Goal: Information Seeking & Learning: Compare options

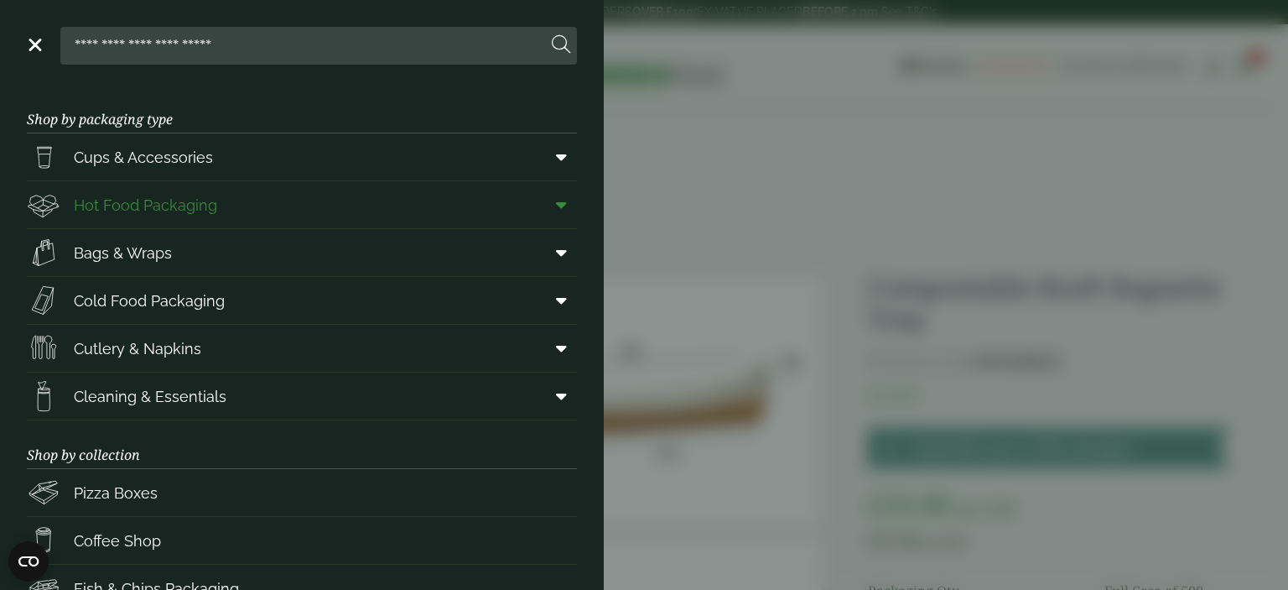
click at [148, 211] on span "Hot Food Packaging" at bounding box center [145, 205] width 143 height 23
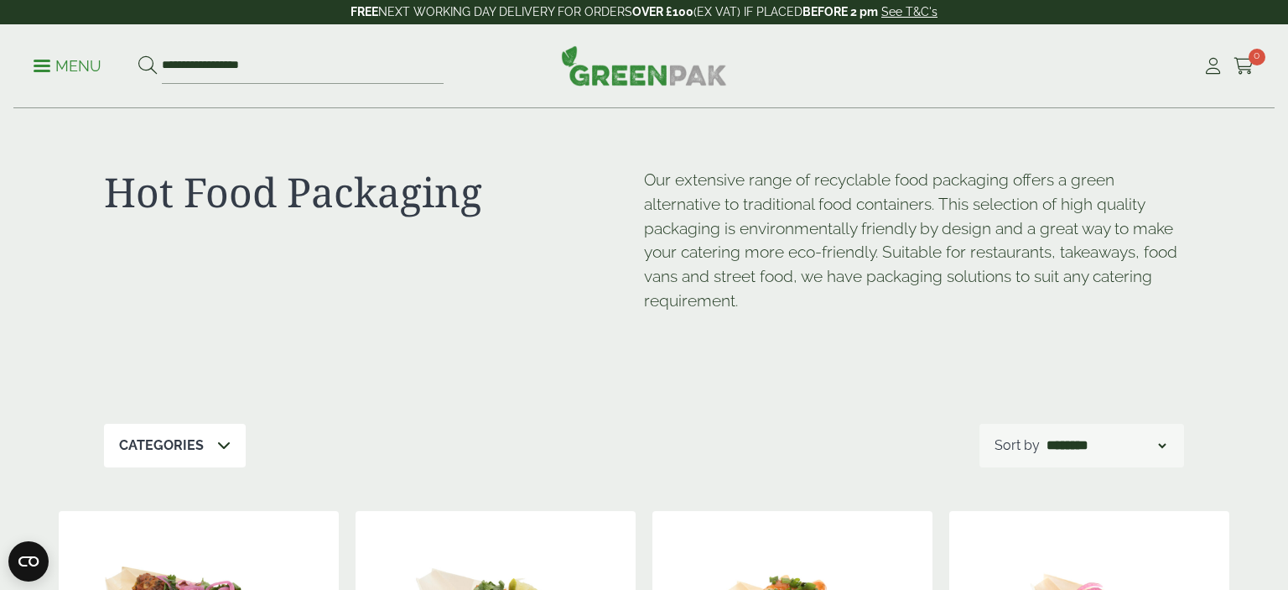
click at [35, 68] on p "Menu" at bounding box center [68, 66] width 68 height 20
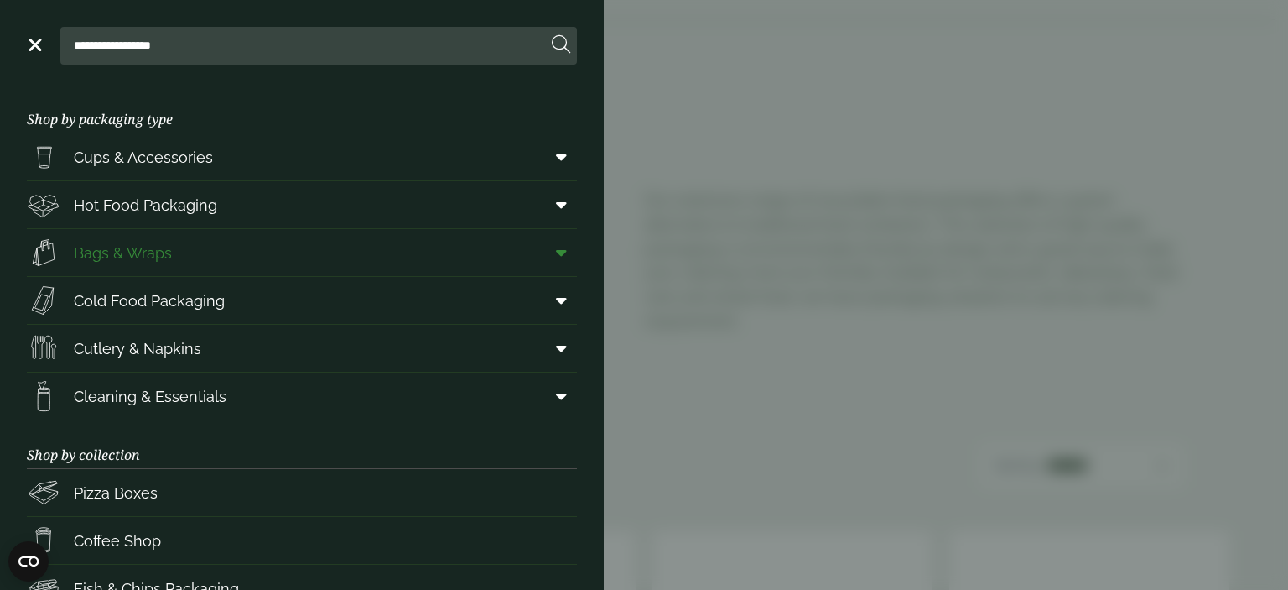
scroll to position [88, 0]
click at [826, 152] on aside "**********" at bounding box center [644, 295] width 1288 height 590
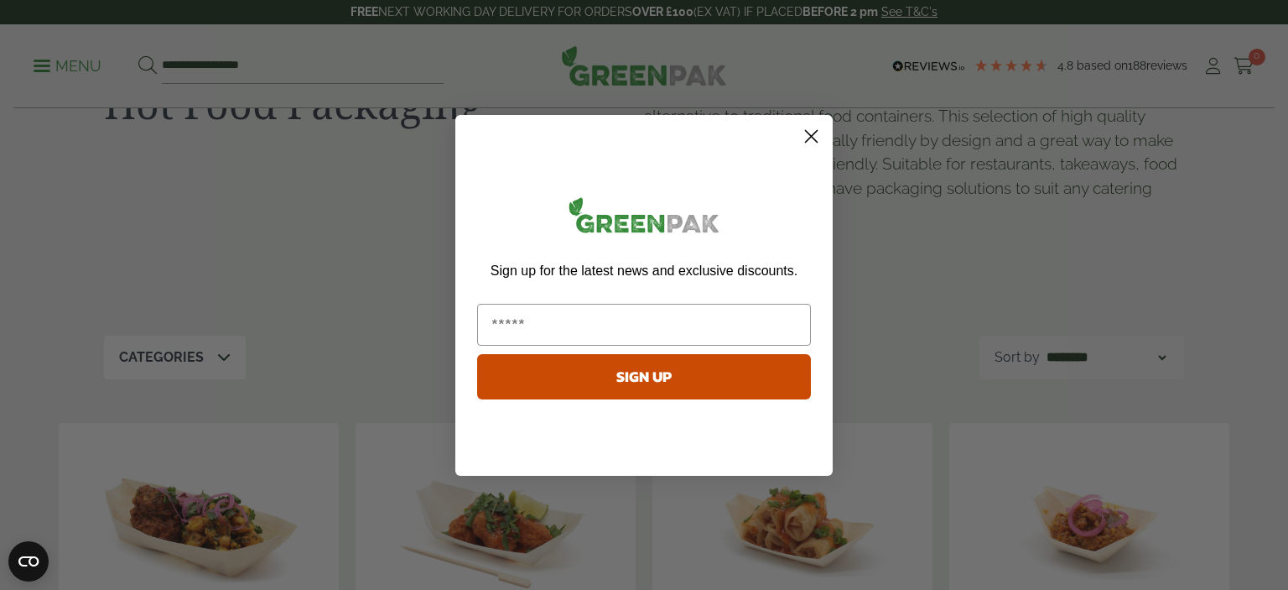
click at [819, 142] on circle "Close dialog" at bounding box center [812, 136] width 28 height 28
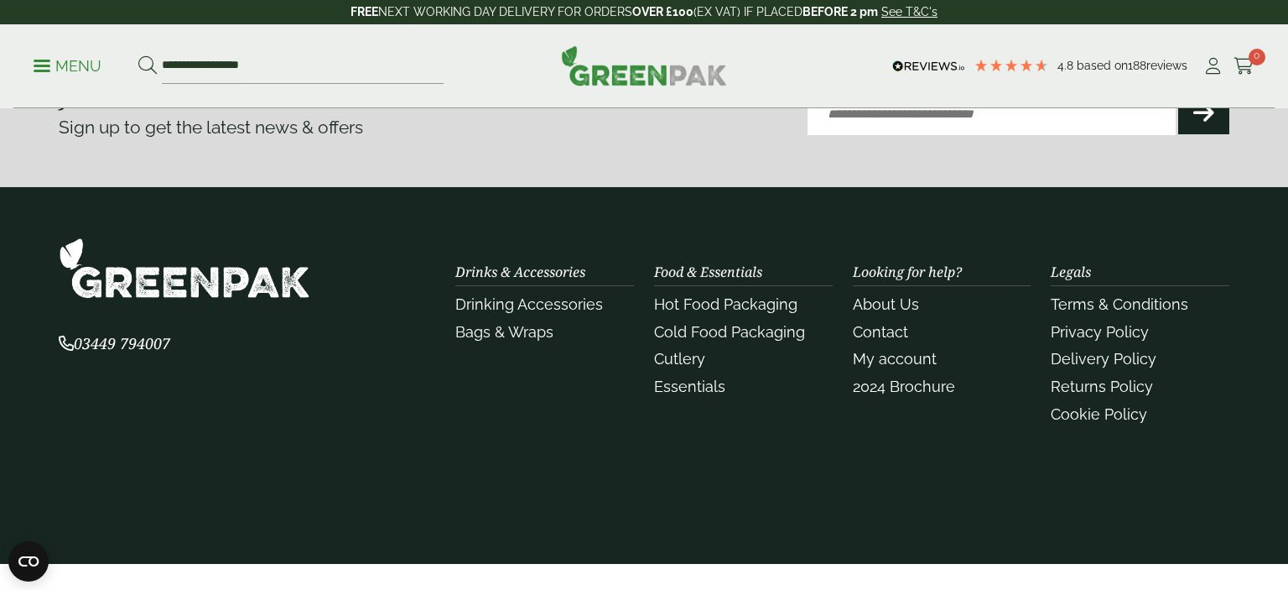
scroll to position [1948, 0]
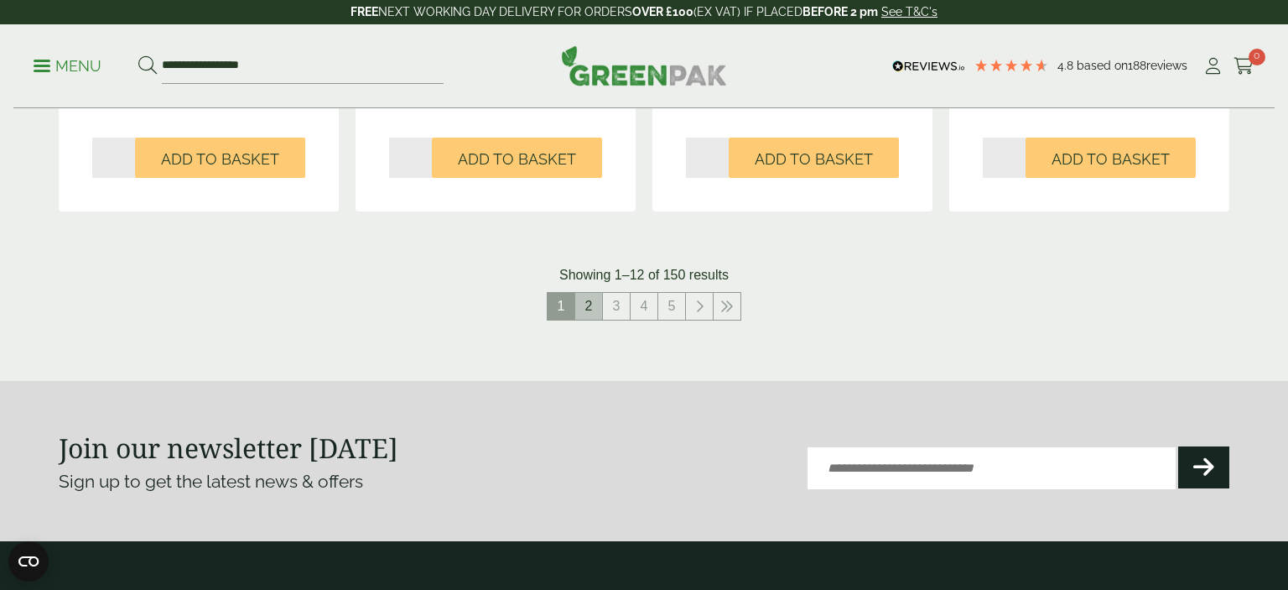
click at [593, 298] on link "2" at bounding box center [588, 306] width 27 height 27
click at [600, 304] on link "3" at bounding box center [603, 306] width 27 height 27
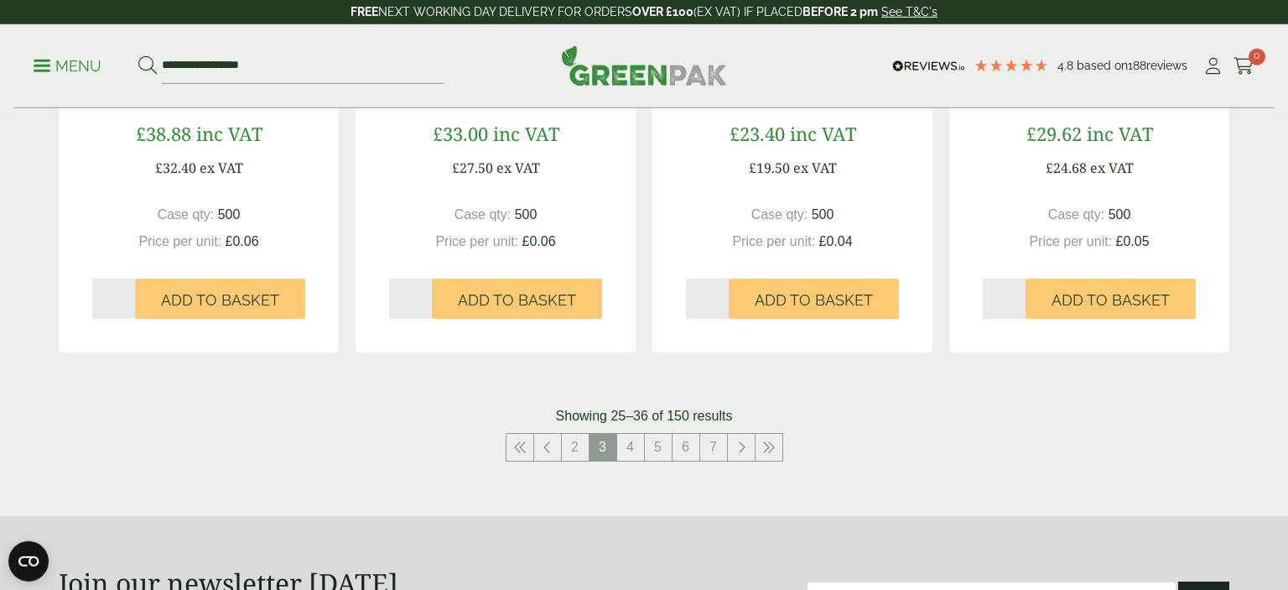
scroll to position [1948, 0]
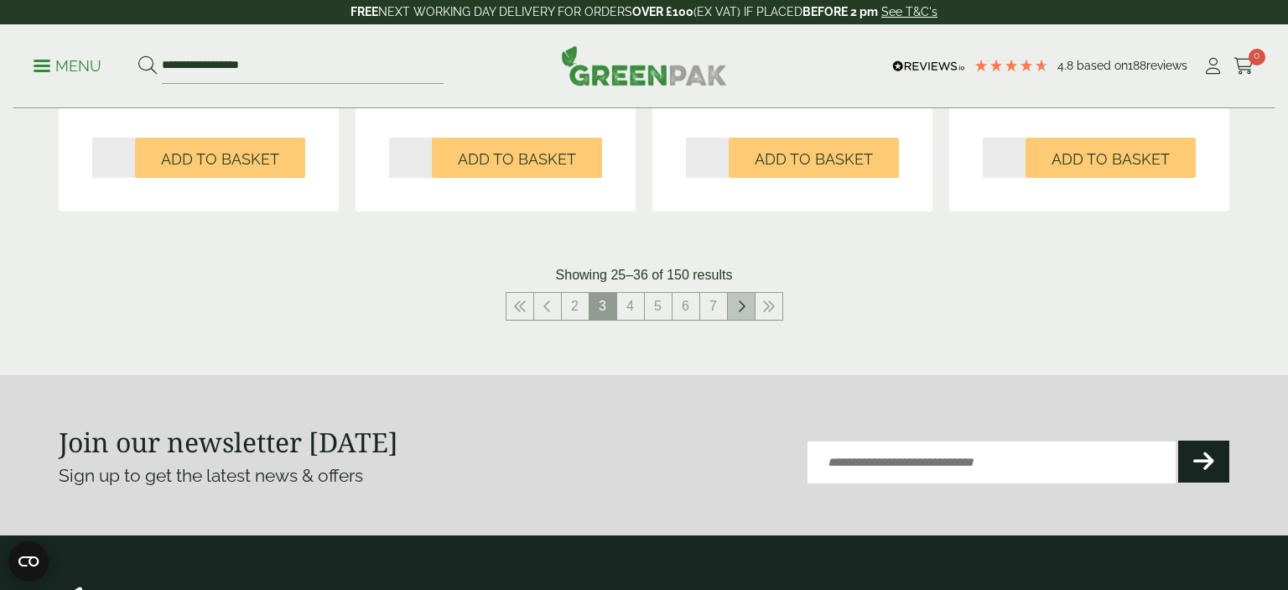
click at [742, 307] on icon at bounding box center [741, 305] width 8 height 13
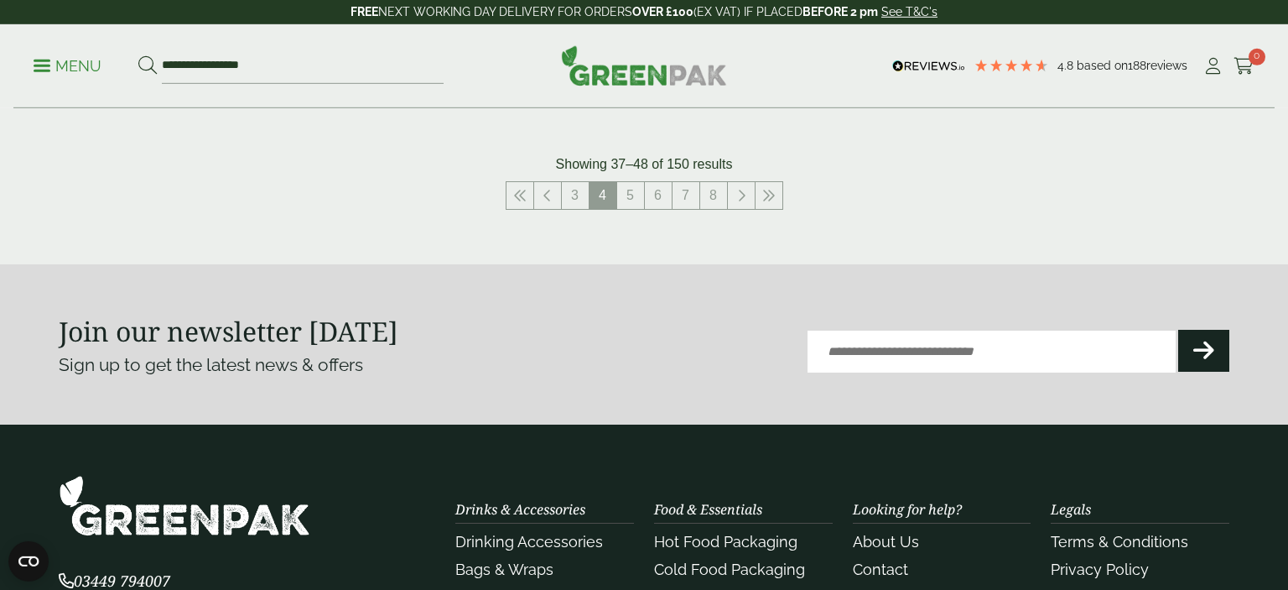
scroll to position [2057, 0]
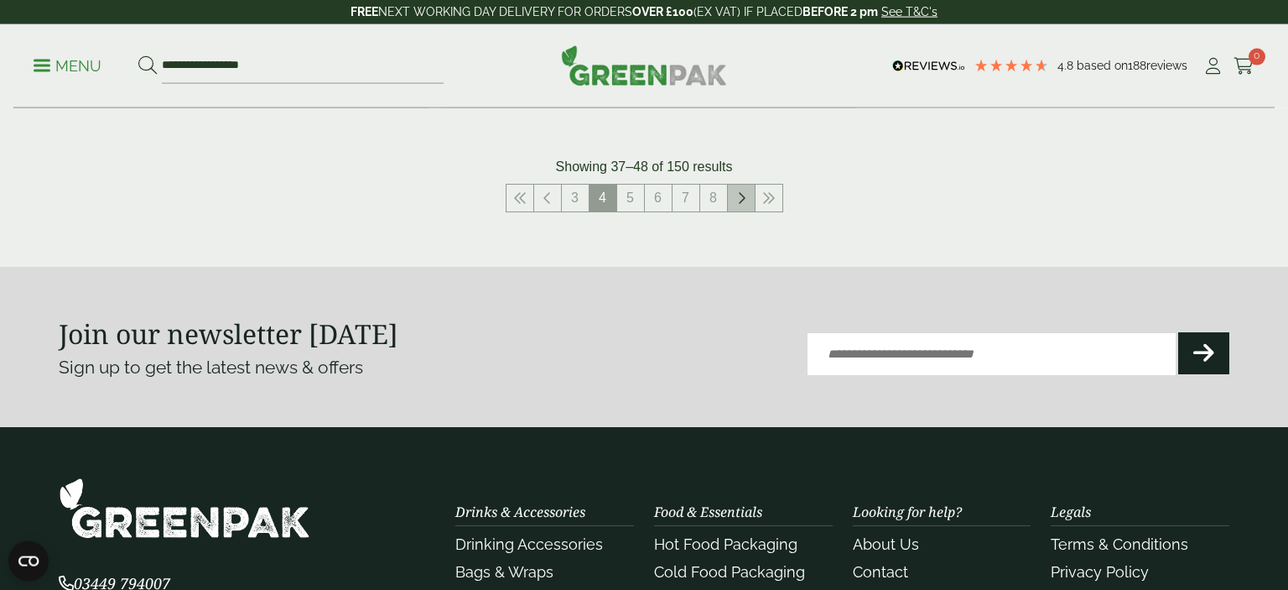
click at [746, 193] on link at bounding box center [741, 198] width 27 height 27
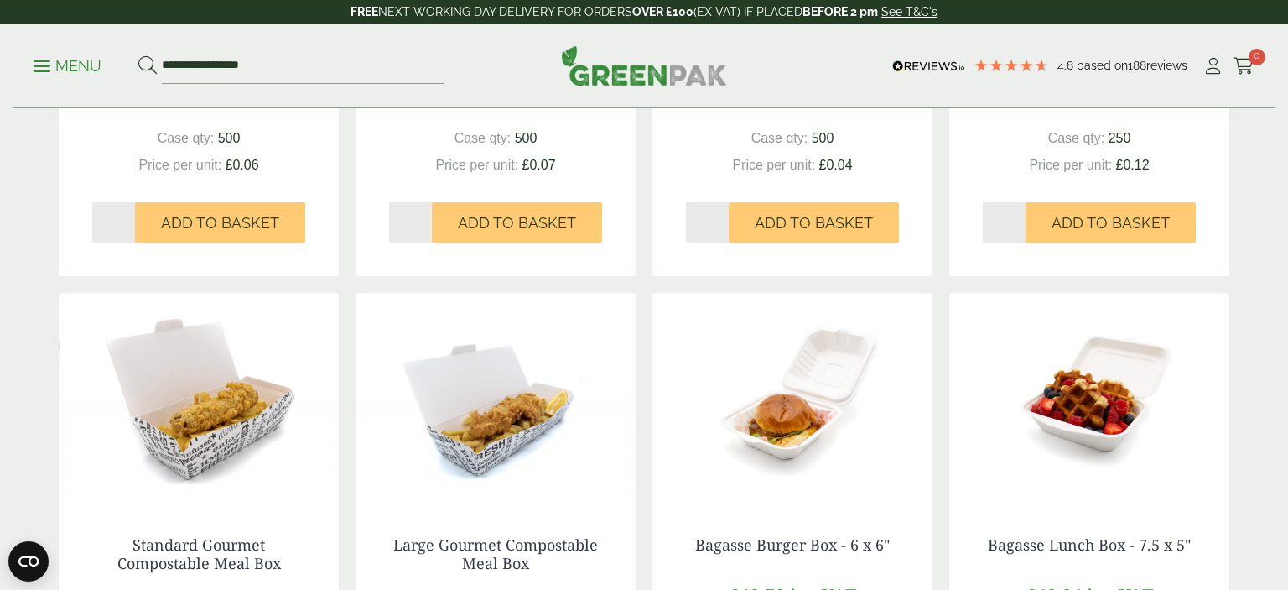
scroll to position [1948, 0]
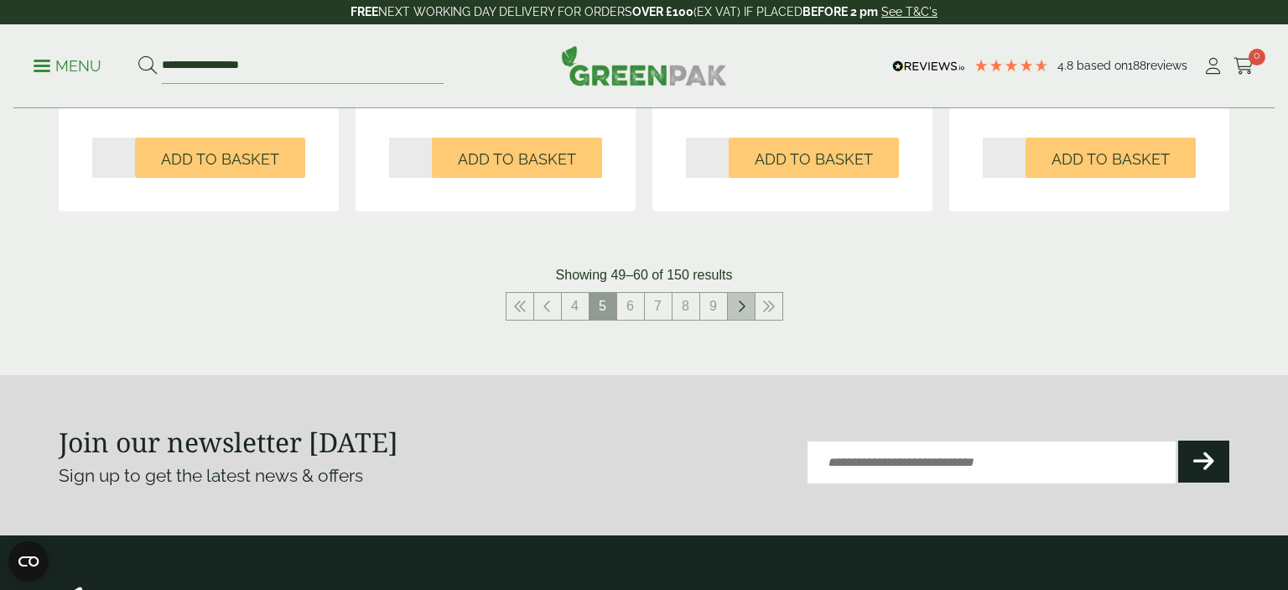
click at [746, 308] on link at bounding box center [741, 306] width 27 height 27
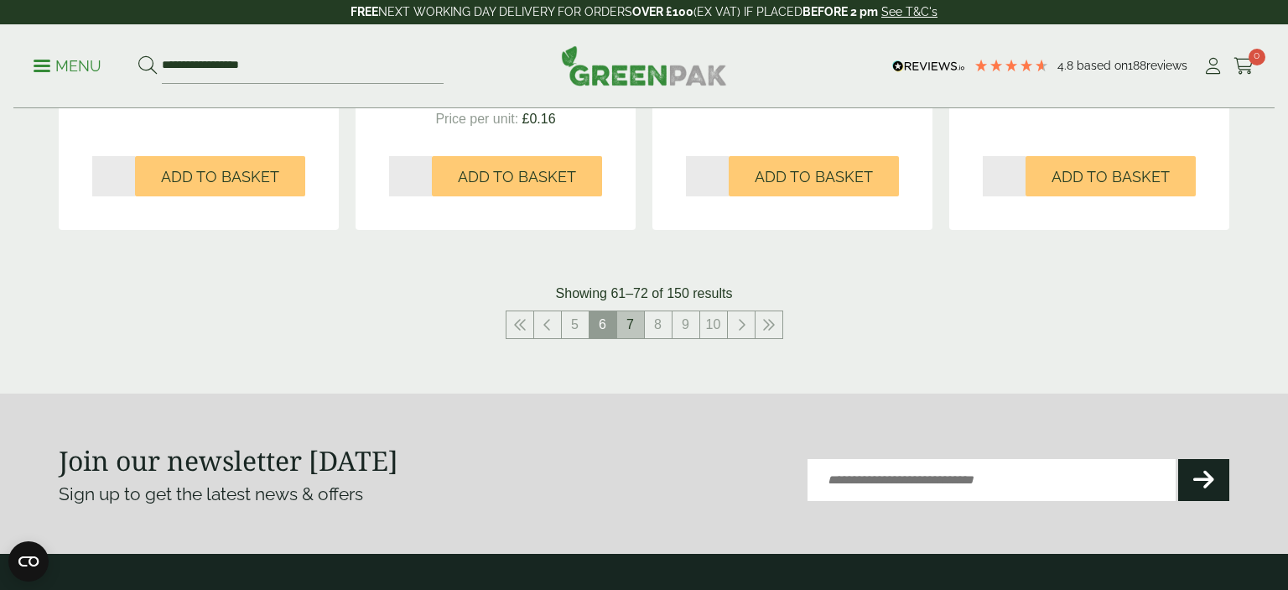
click at [627, 320] on link "7" at bounding box center [630, 324] width 27 height 27
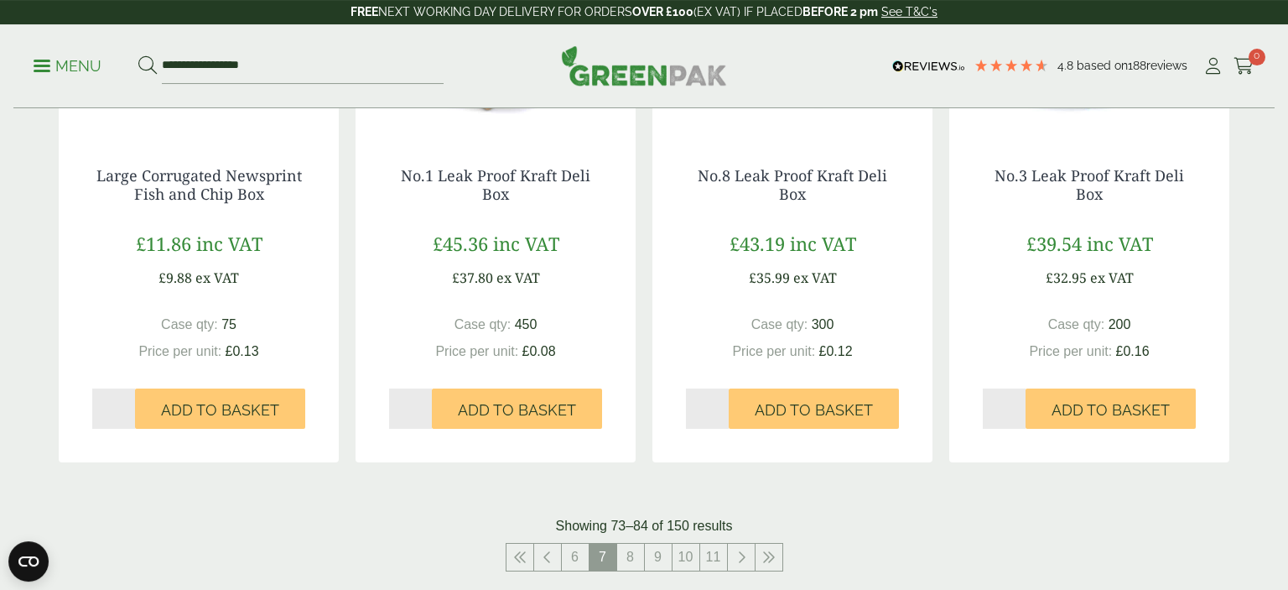
scroll to position [1948, 0]
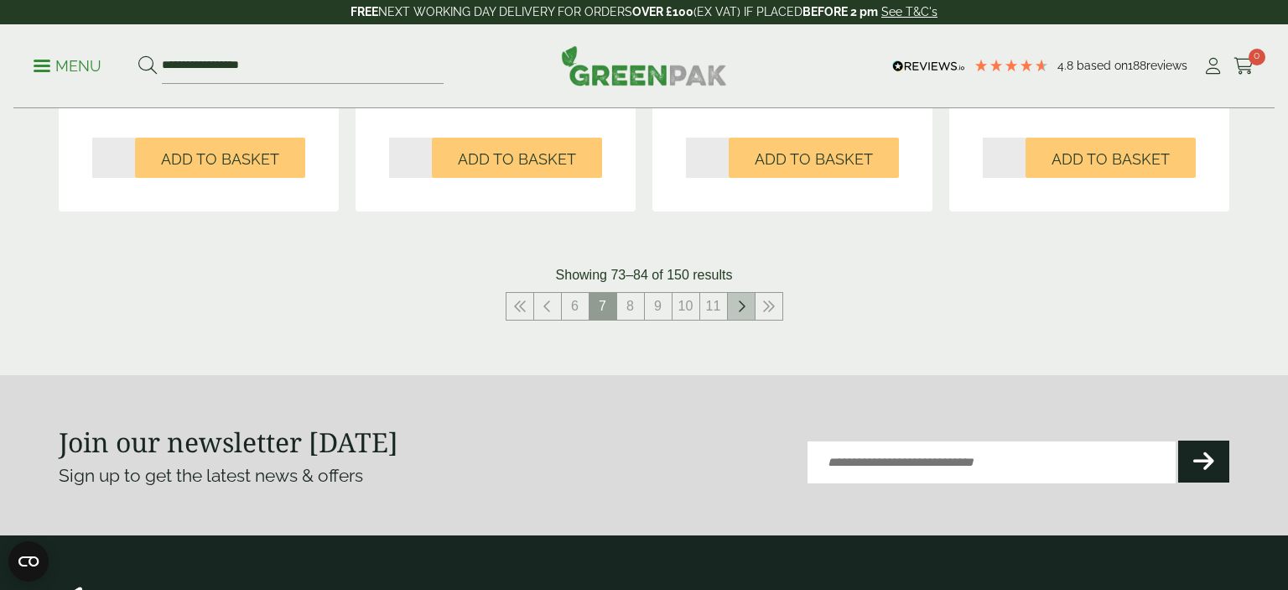
click at [740, 304] on icon at bounding box center [741, 305] width 8 height 13
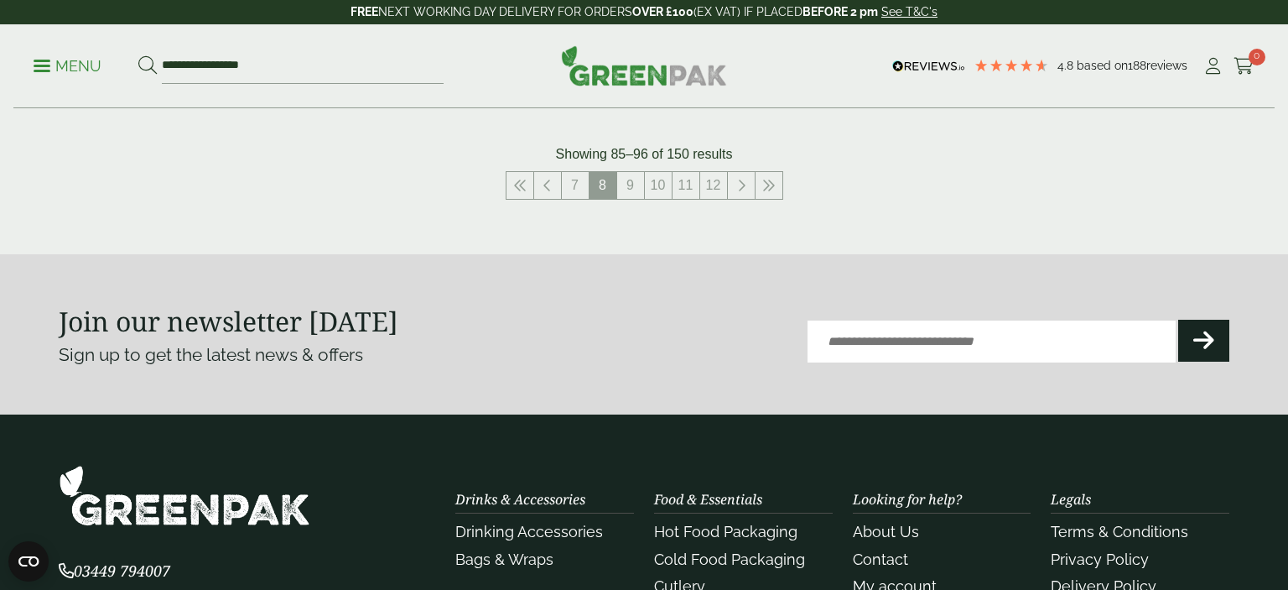
scroll to position [2036, 0]
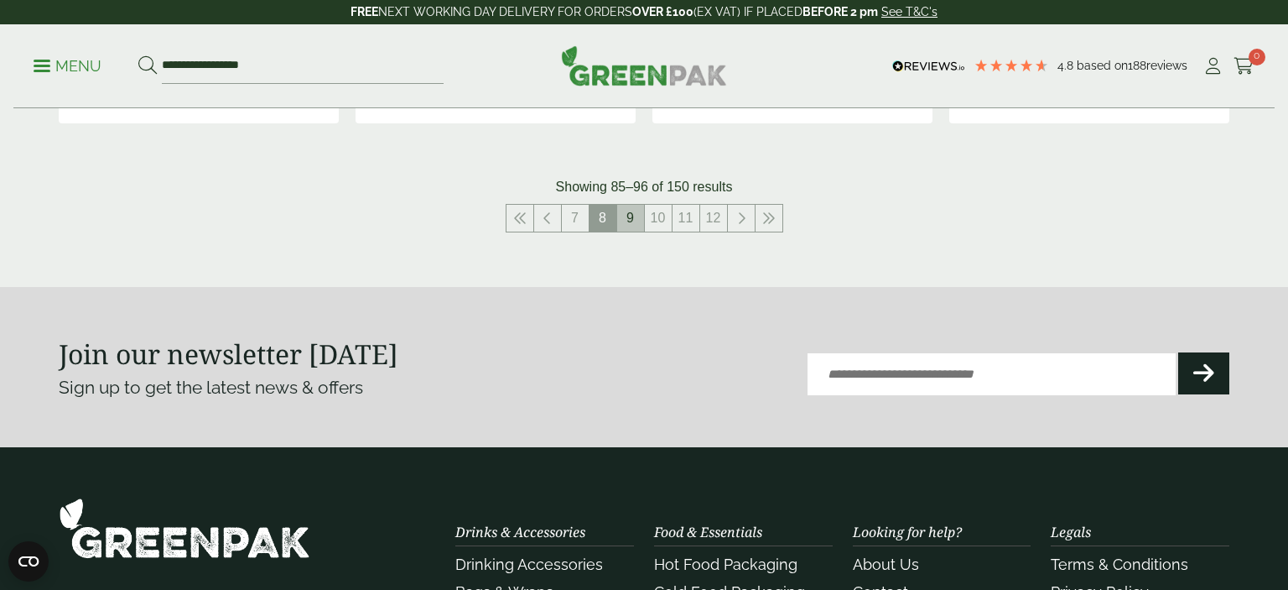
click at [627, 219] on link "9" at bounding box center [630, 218] width 27 height 27
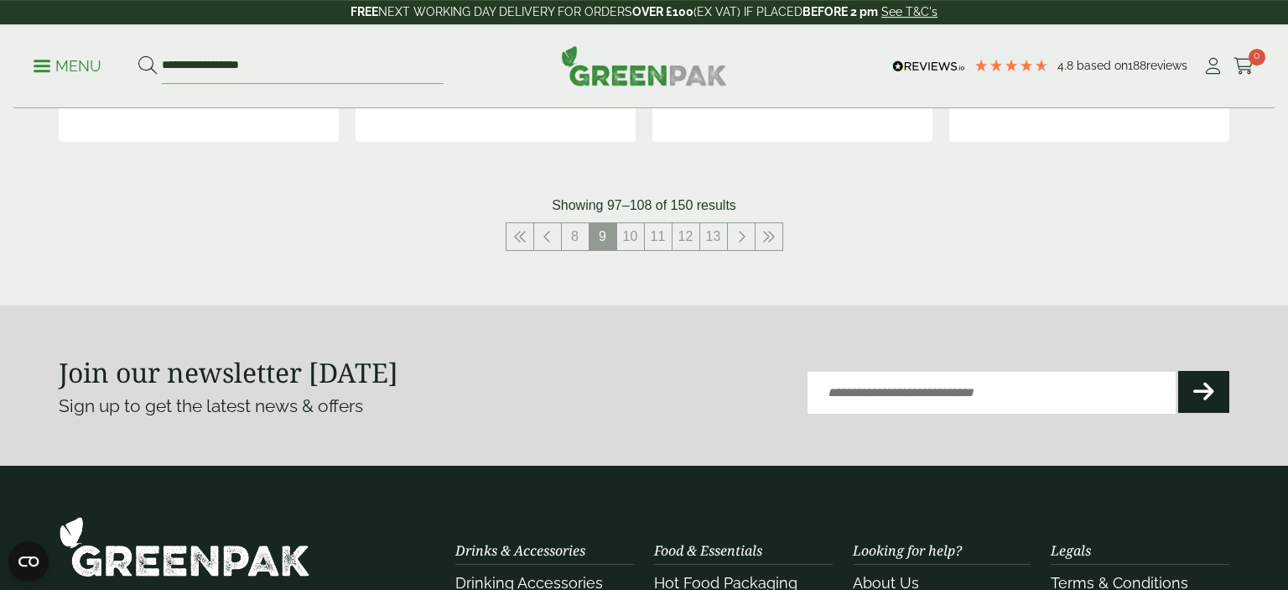
scroll to position [1948, 0]
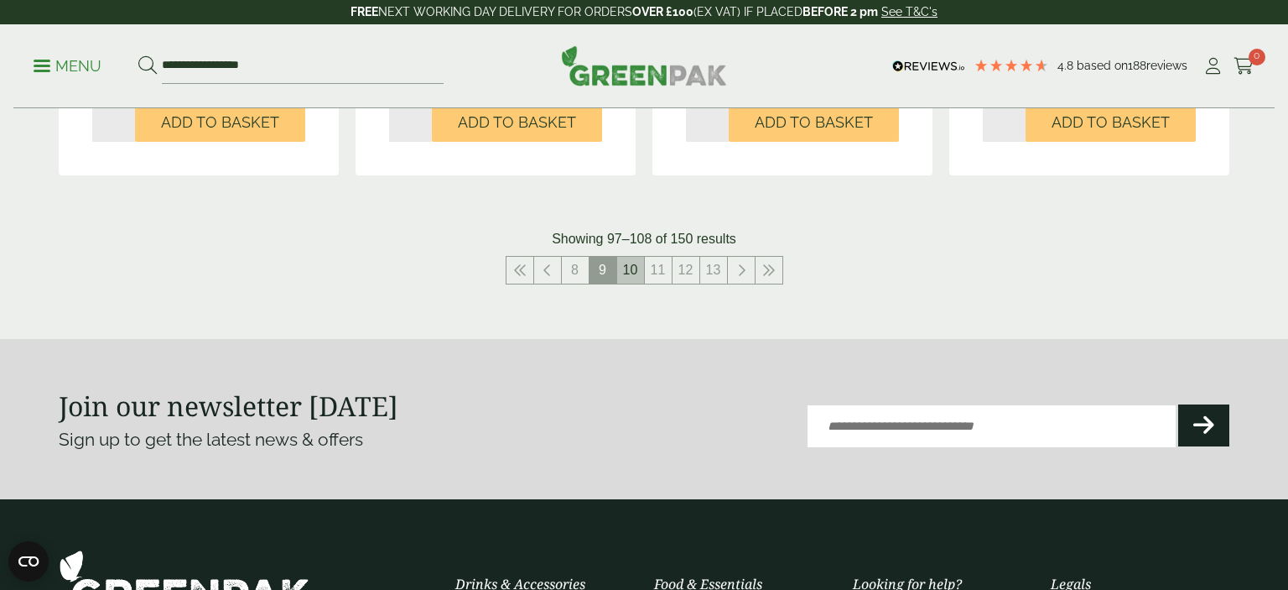
click at [638, 266] on link "10" at bounding box center [630, 270] width 27 height 27
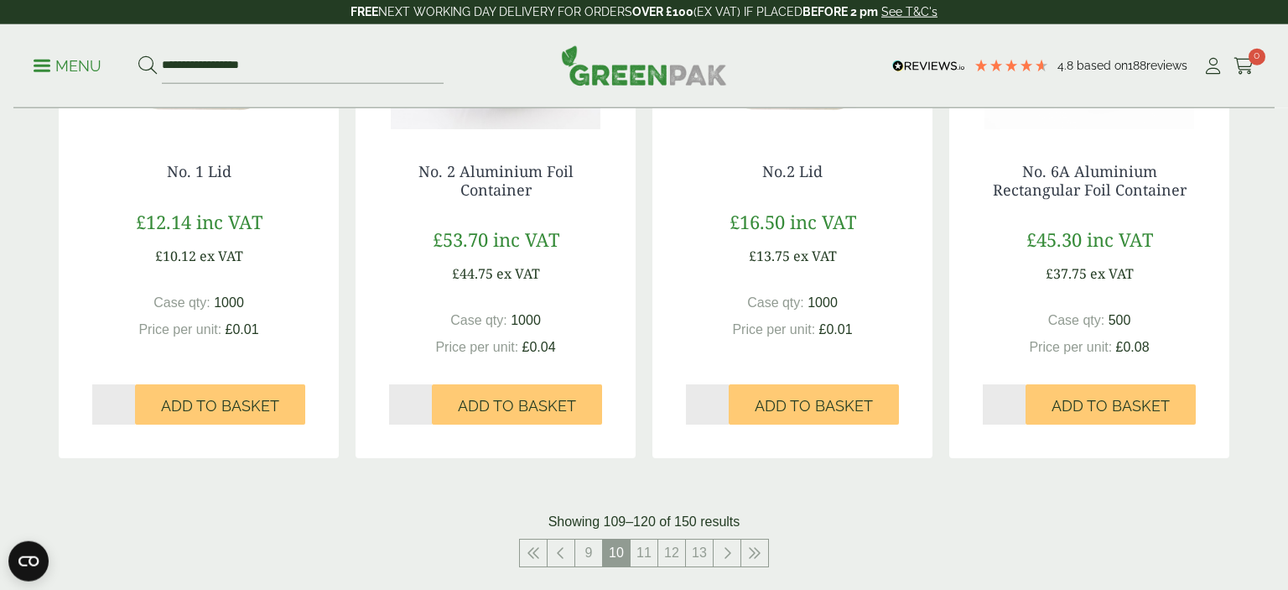
scroll to position [1948, 0]
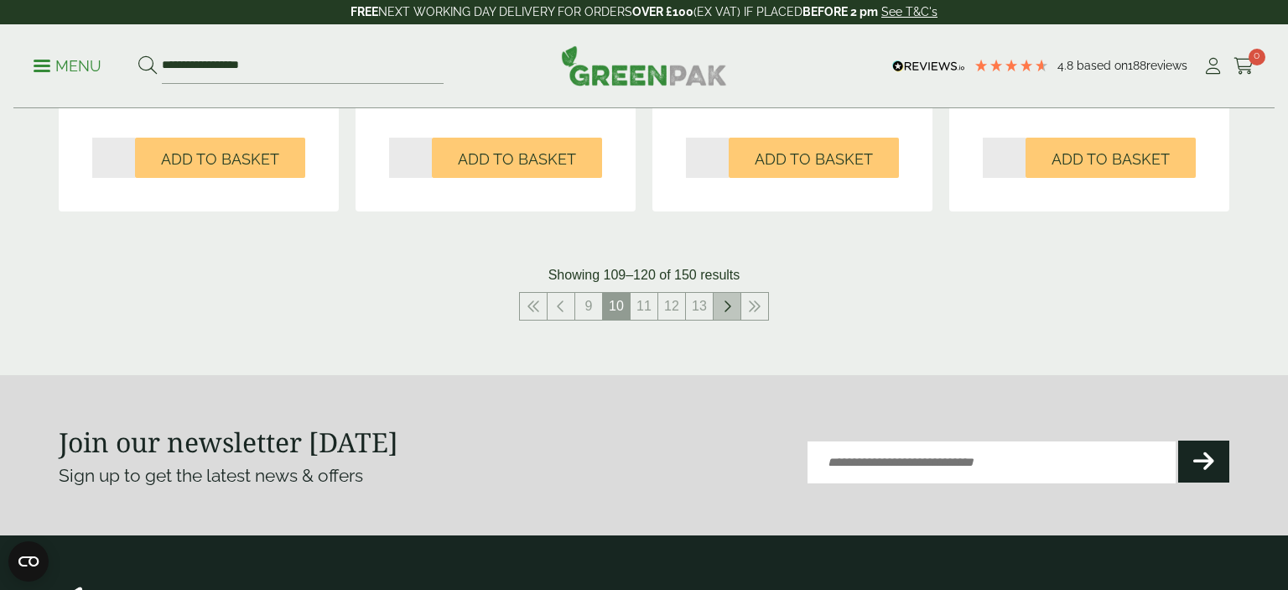
click at [731, 312] on link at bounding box center [727, 306] width 27 height 27
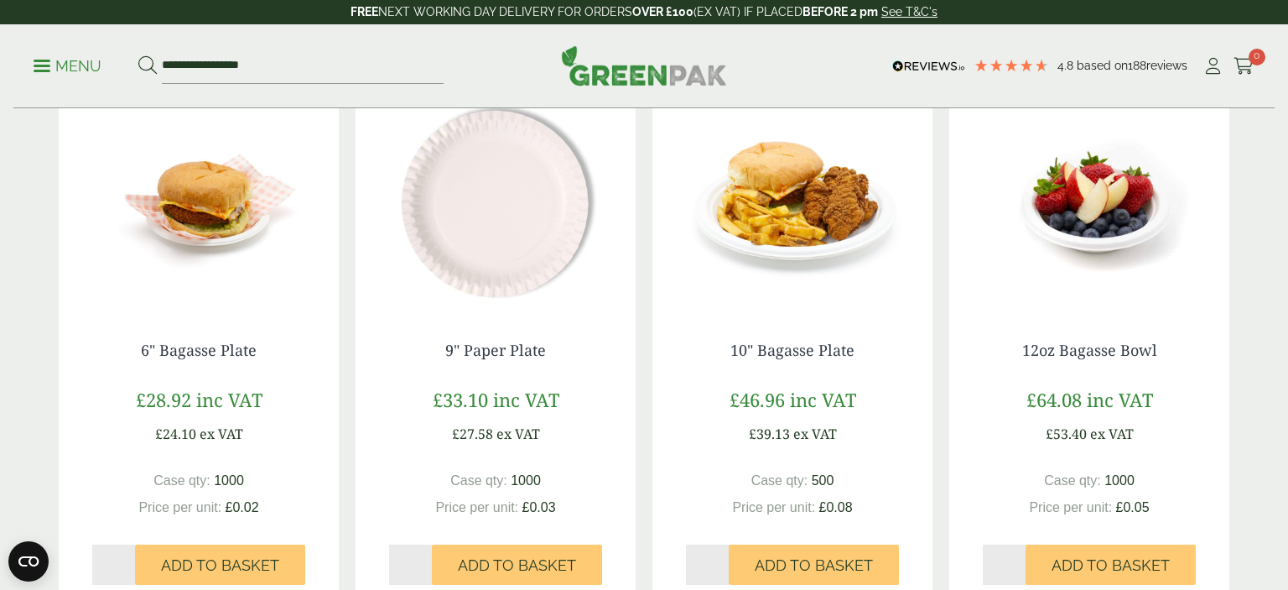
scroll to position [1771, 0]
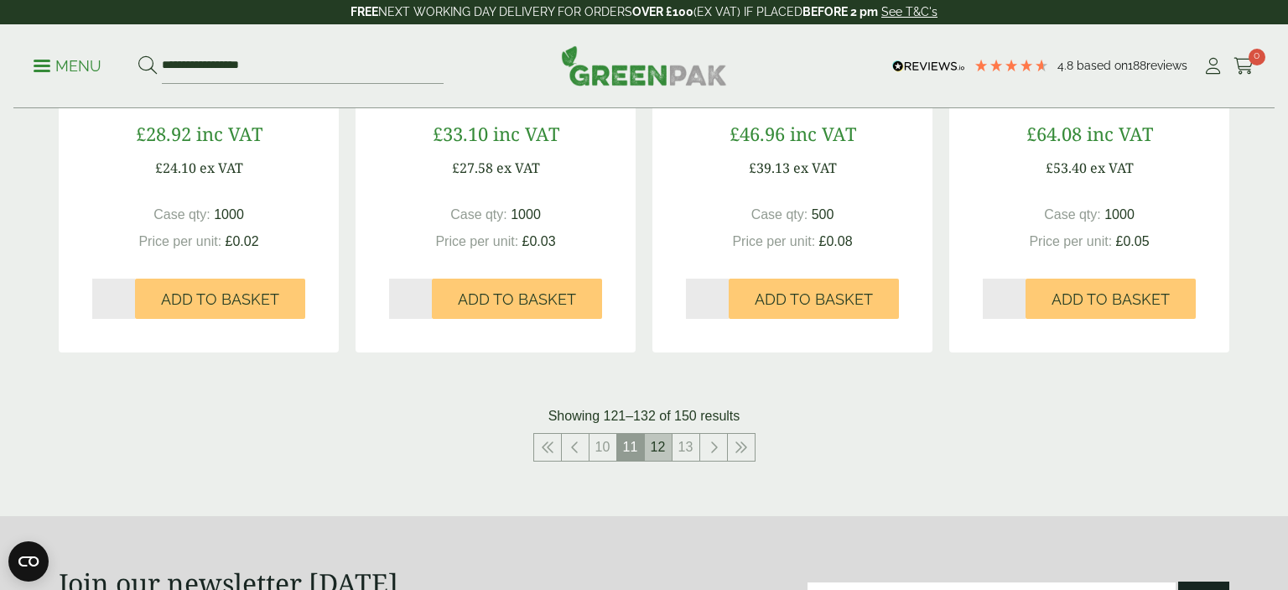
click at [667, 448] on link "12" at bounding box center [658, 447] width 27 height 27
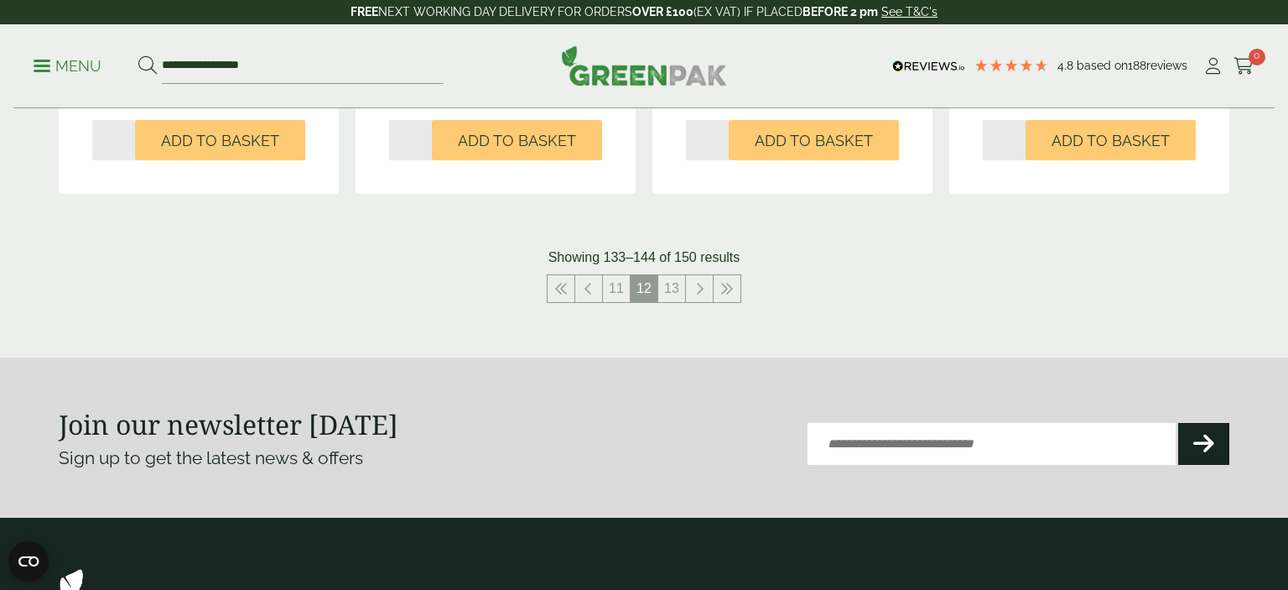
scroll to position [2036, 0]
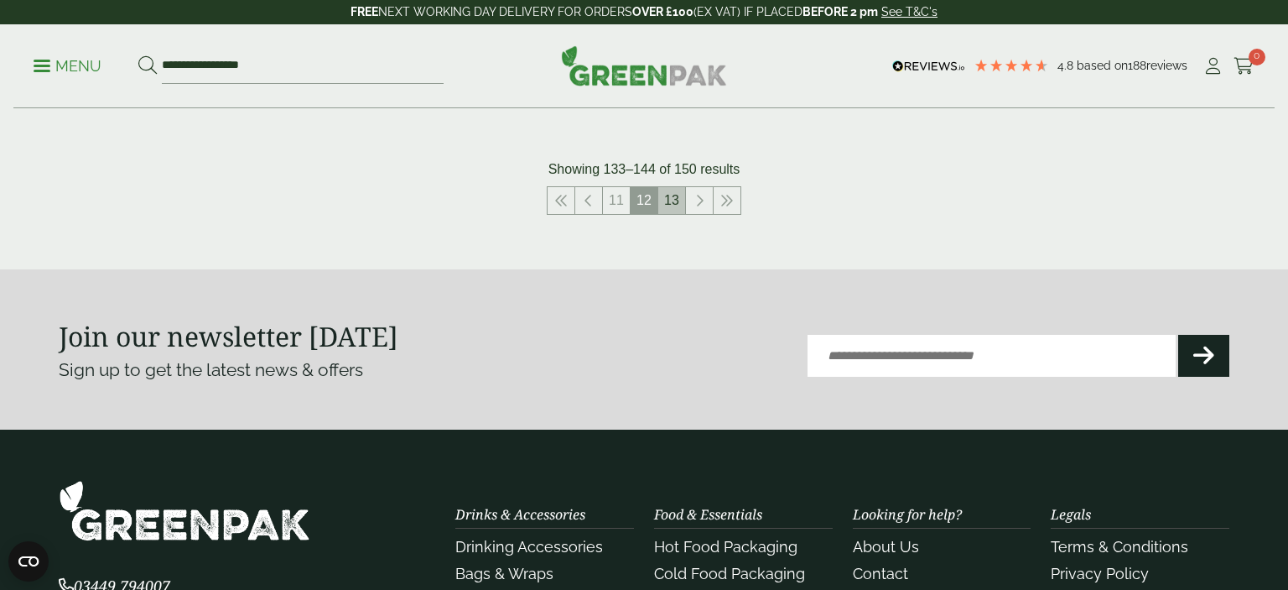
click at [670, 198] on link "13" at bounding box center [671, 200] width 27 height 27
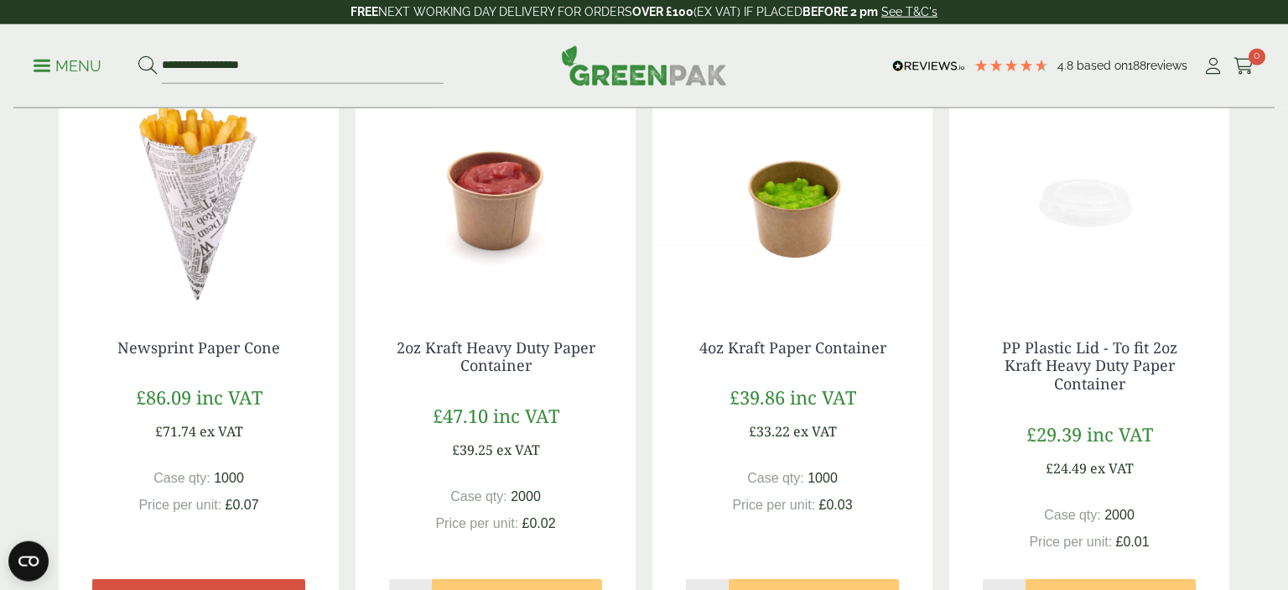
scroll to position [34, 0]
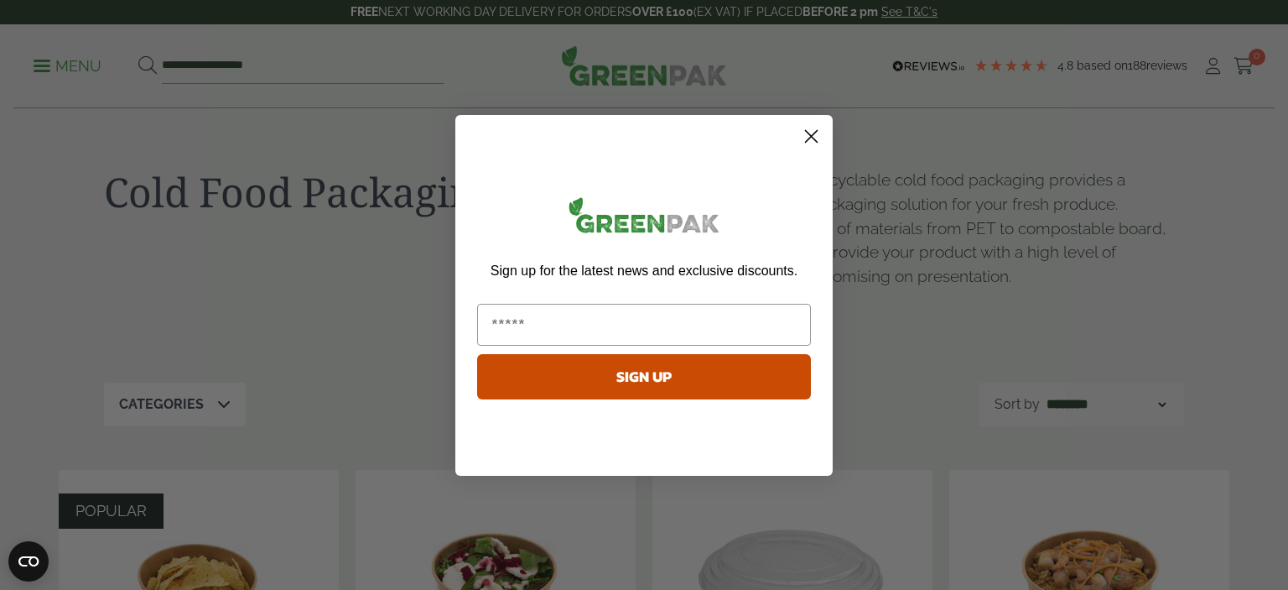
click at [810, 143] on circle "Close dialog" at bounding box center [812, 136] width 28 height 28
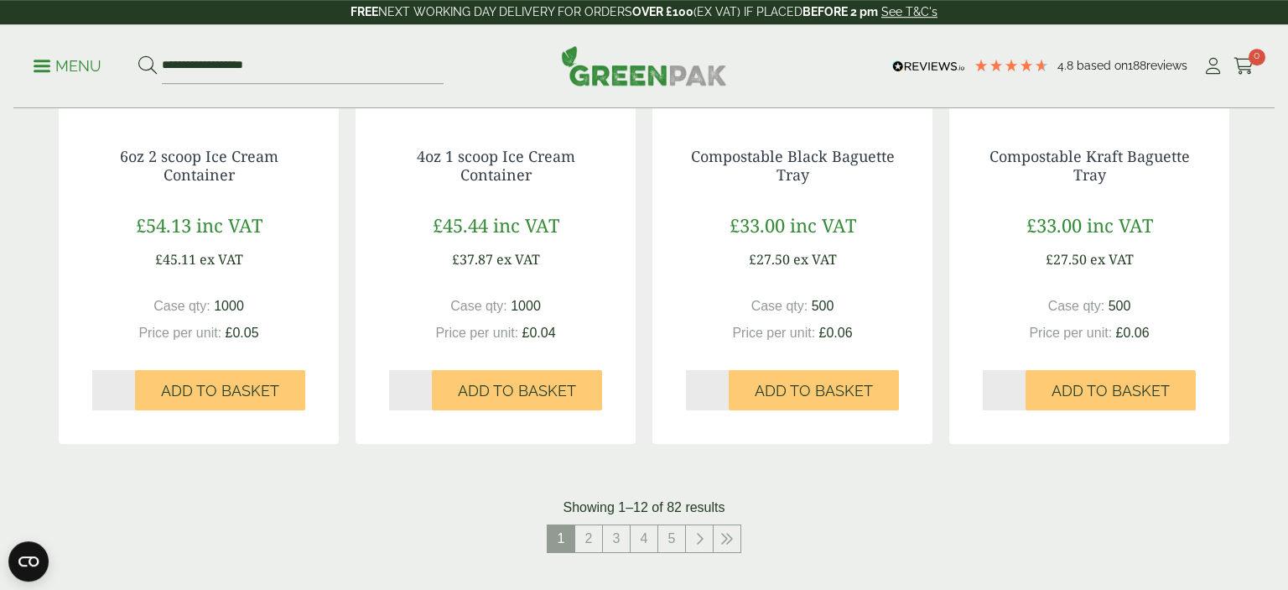
scroll to position [1859, 0]
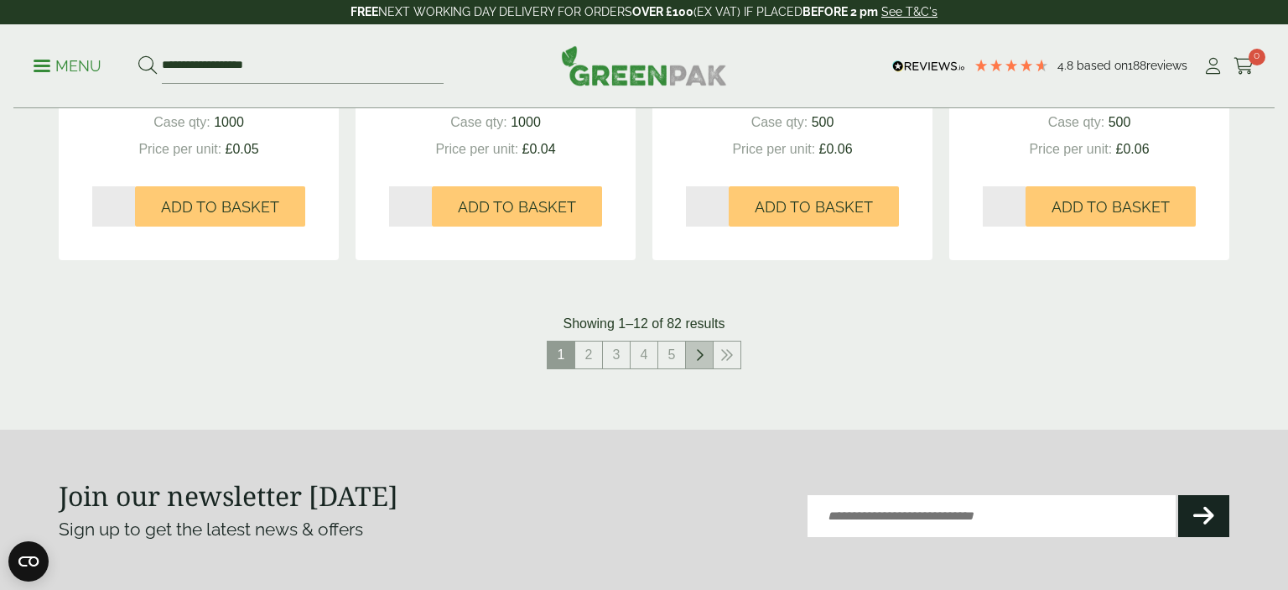
click at [694, 350] on link at bounding box center [699, 354] width 27 height 27
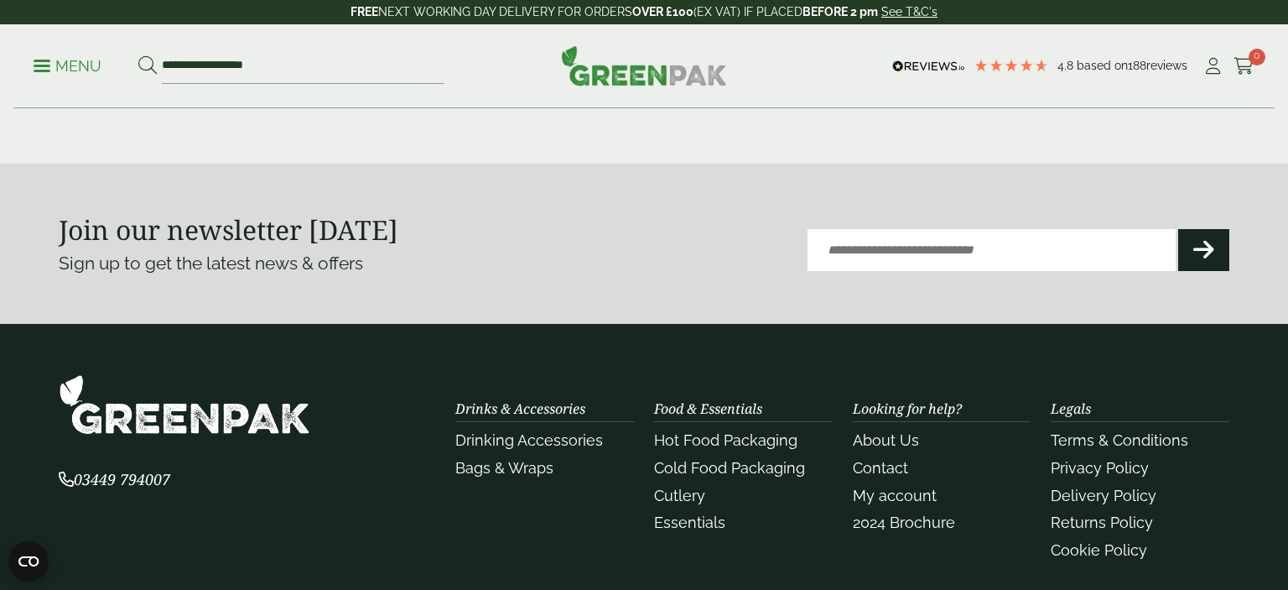
scroll to position [1859, 0]
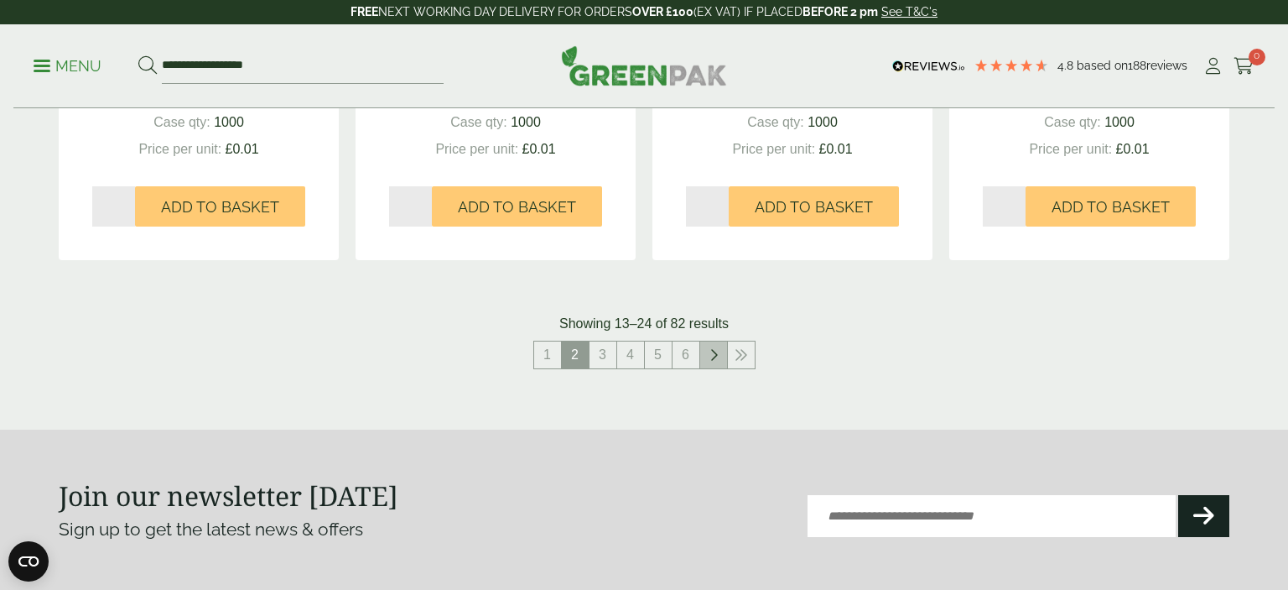
click at [717, 361] on link at bounding box center [713, 354] width 27 height 27
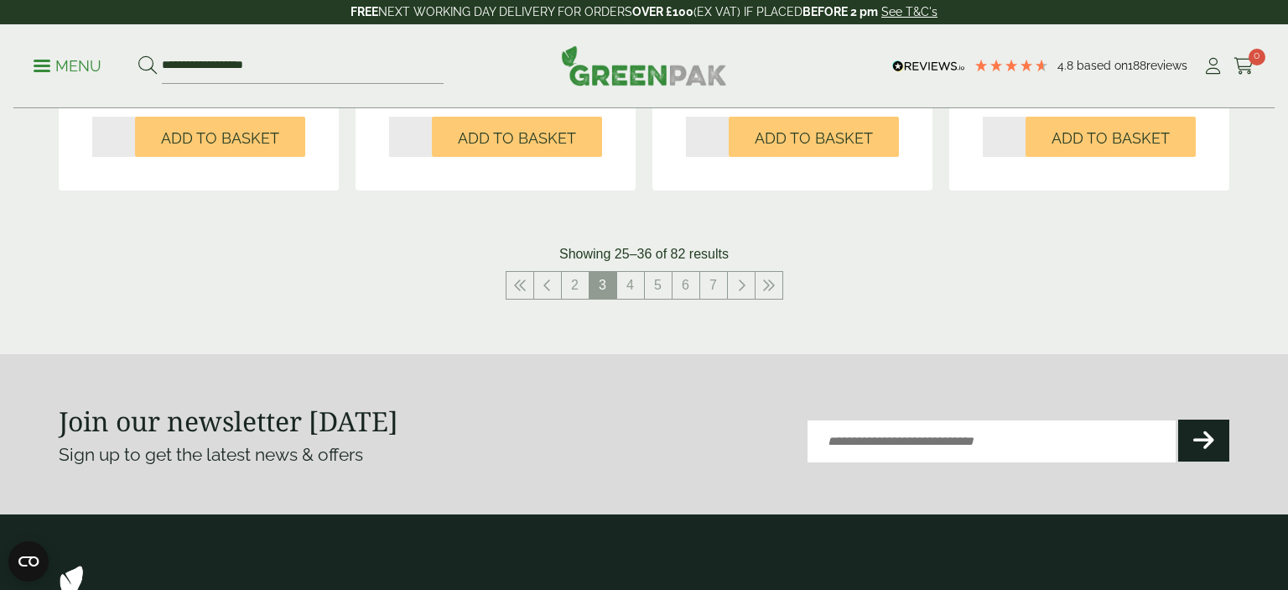
scroll to position [1948, 0]
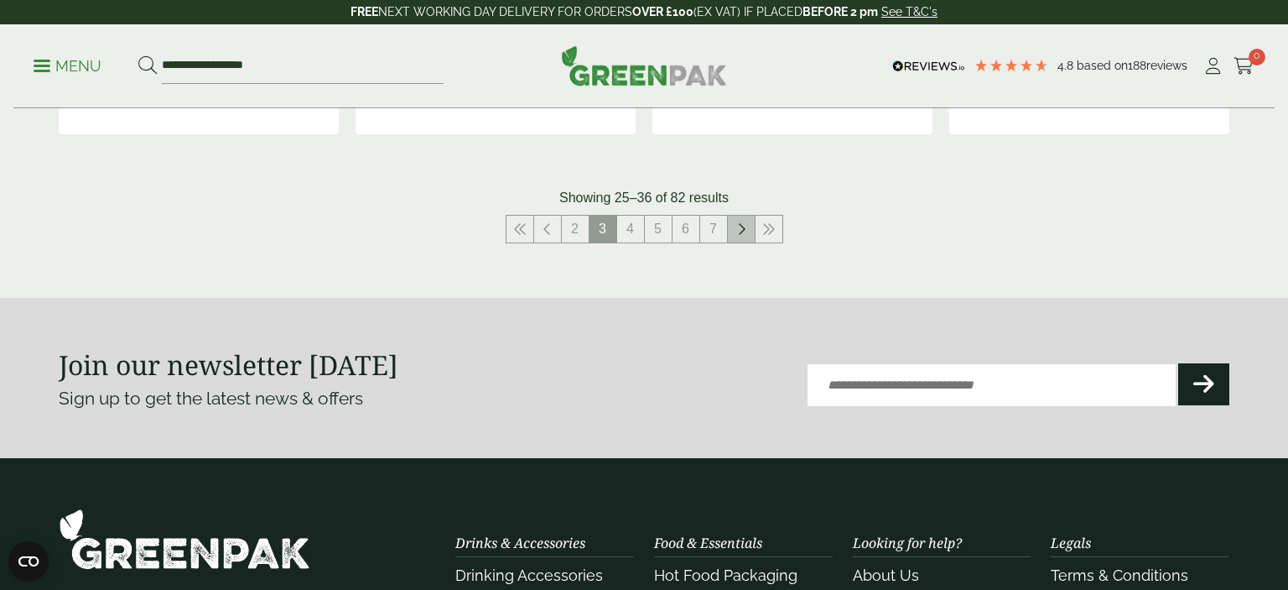
click at [731, 237] on link at bounding box center [741, 229] width 27 height 27
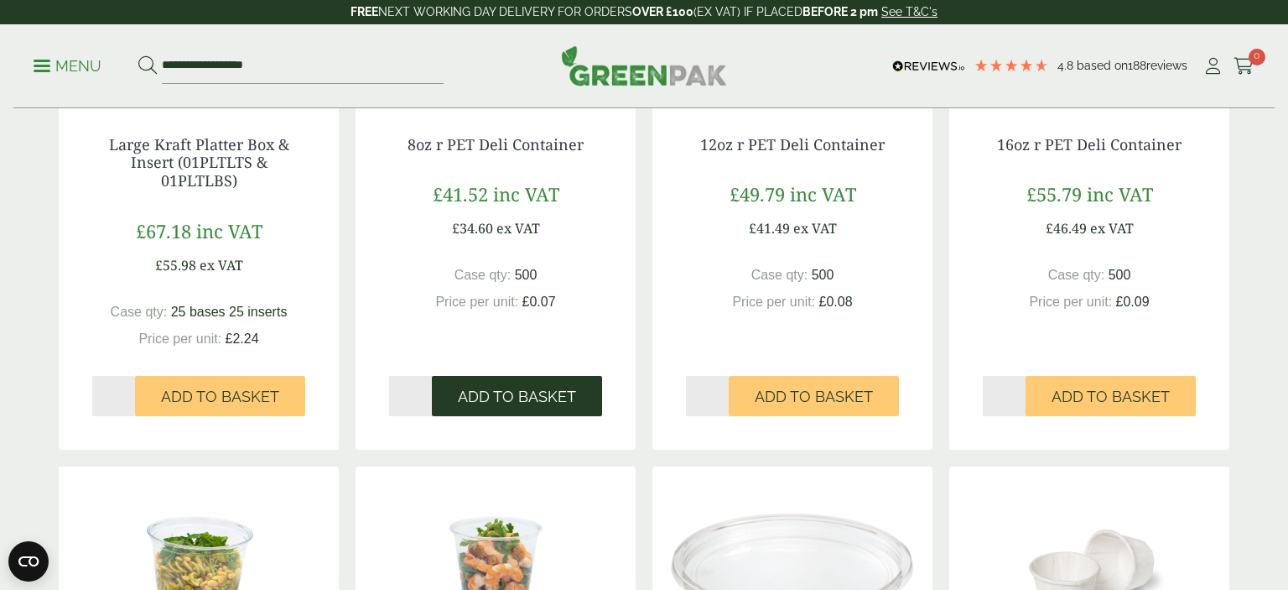
scroll to position [1859, 0]
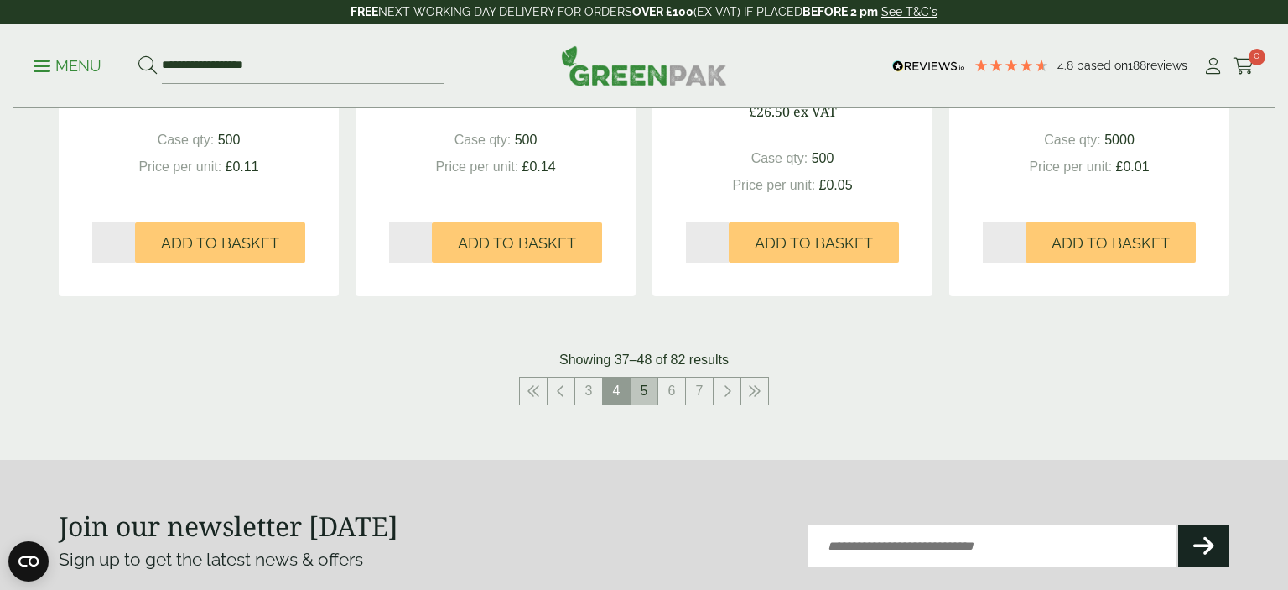
click at [640, 391] on link "5" at bounding box center [644, 390] width 27 height 27
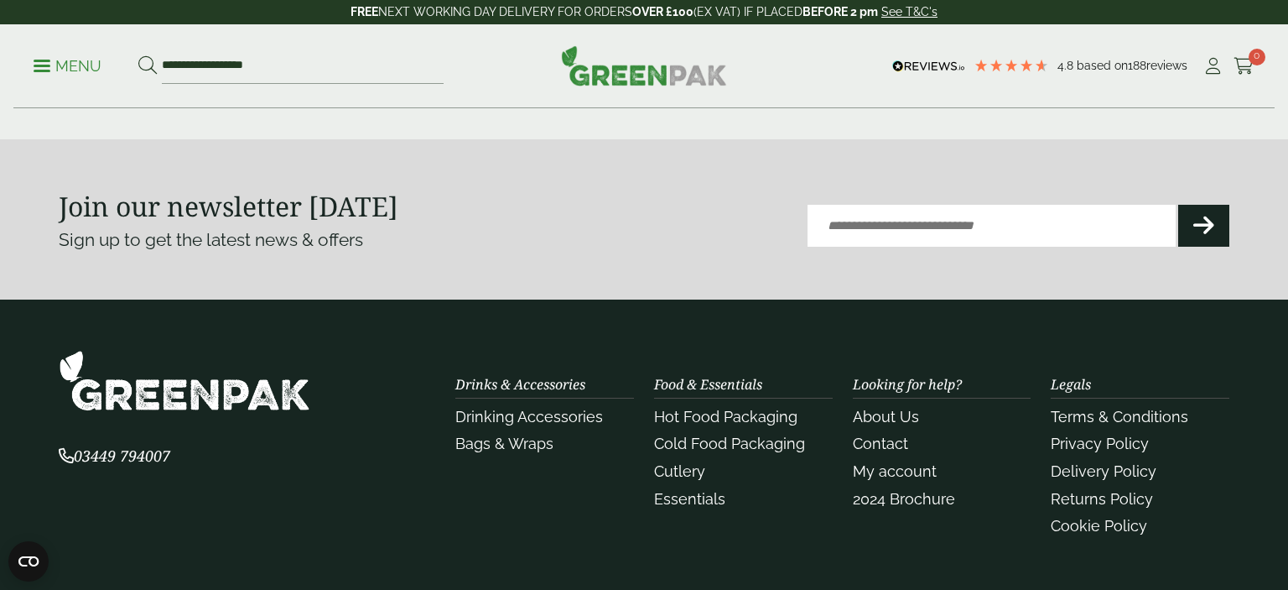
scroll to position [1859, 0]
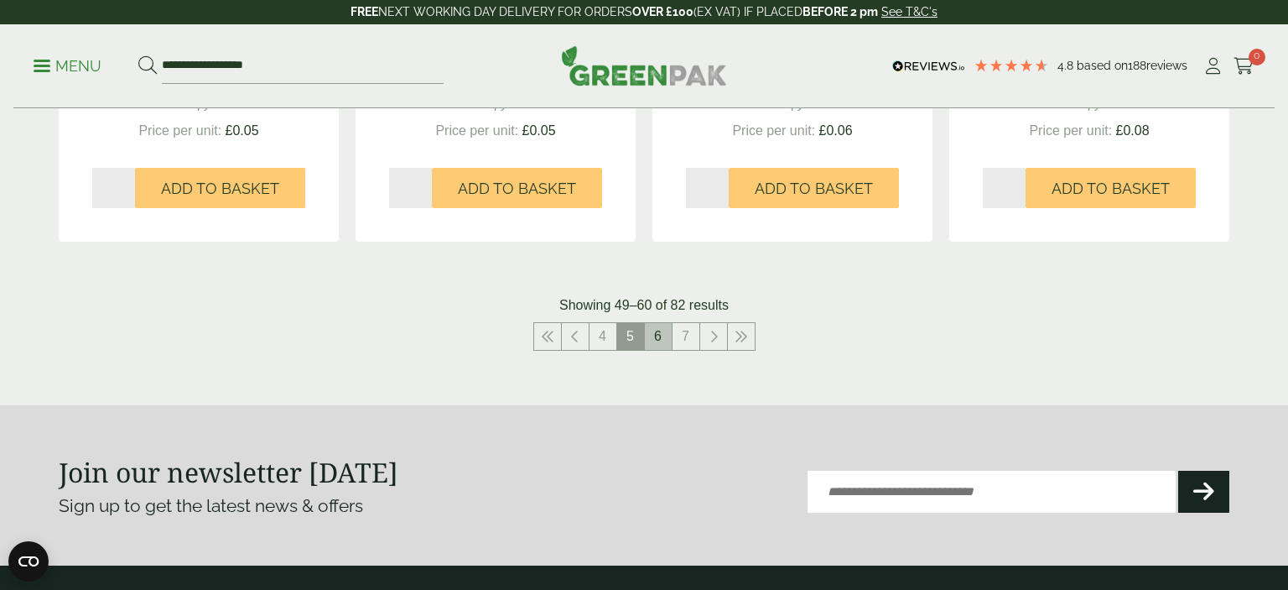
click at [649, 334] on link "6" at bounding box center [658, 336] width 27 height 27
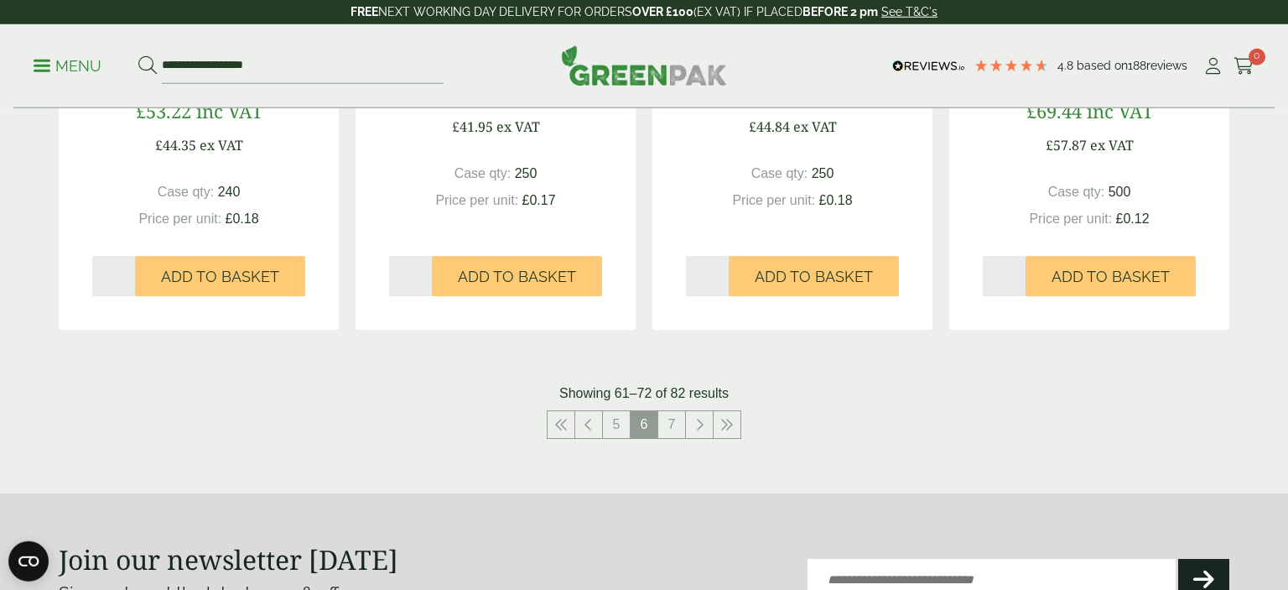
scroll to position [2036, 0]
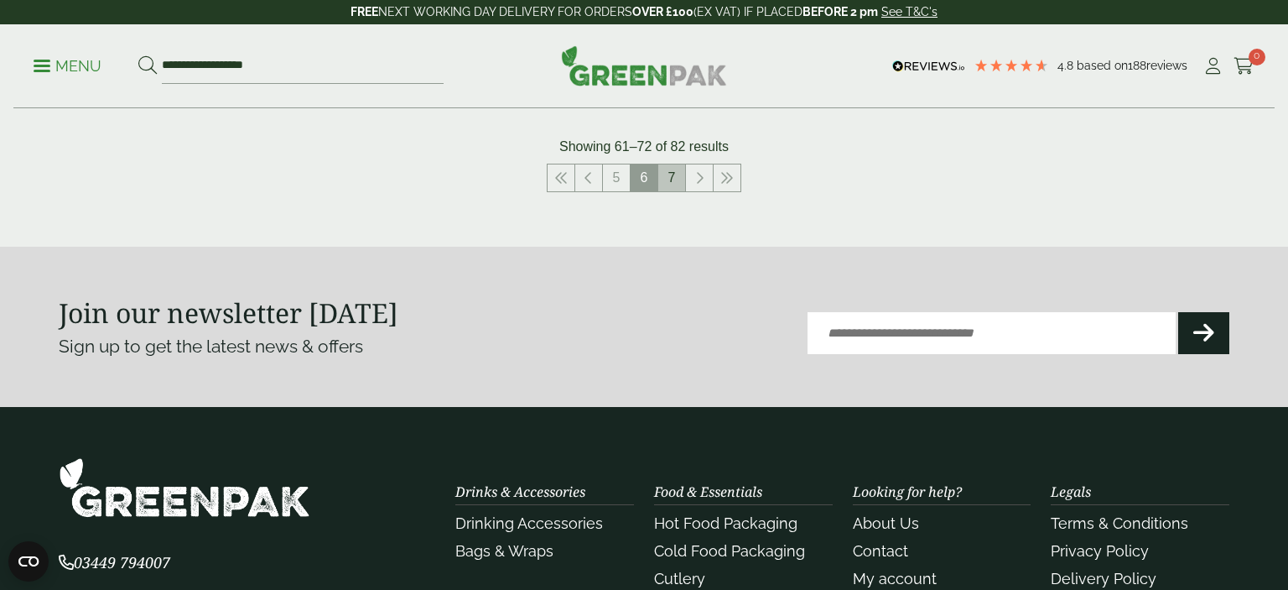
click at [674, 185] on link "7" at bounding box center [671, 177] width 27 height 27
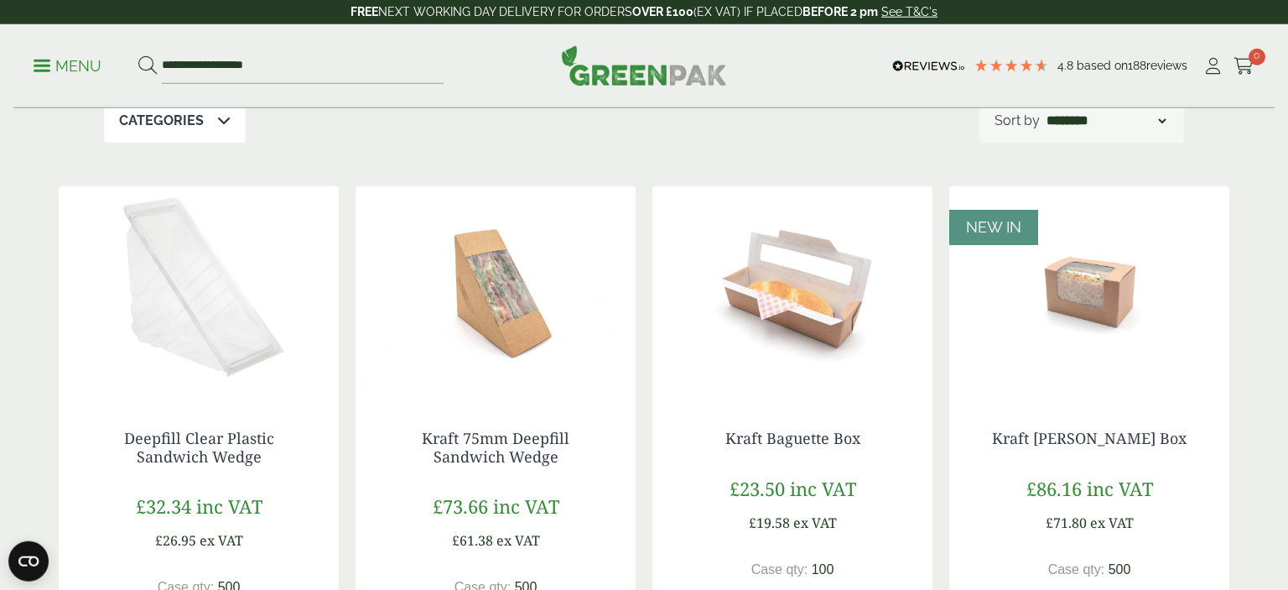
scroll to position [354, 0]
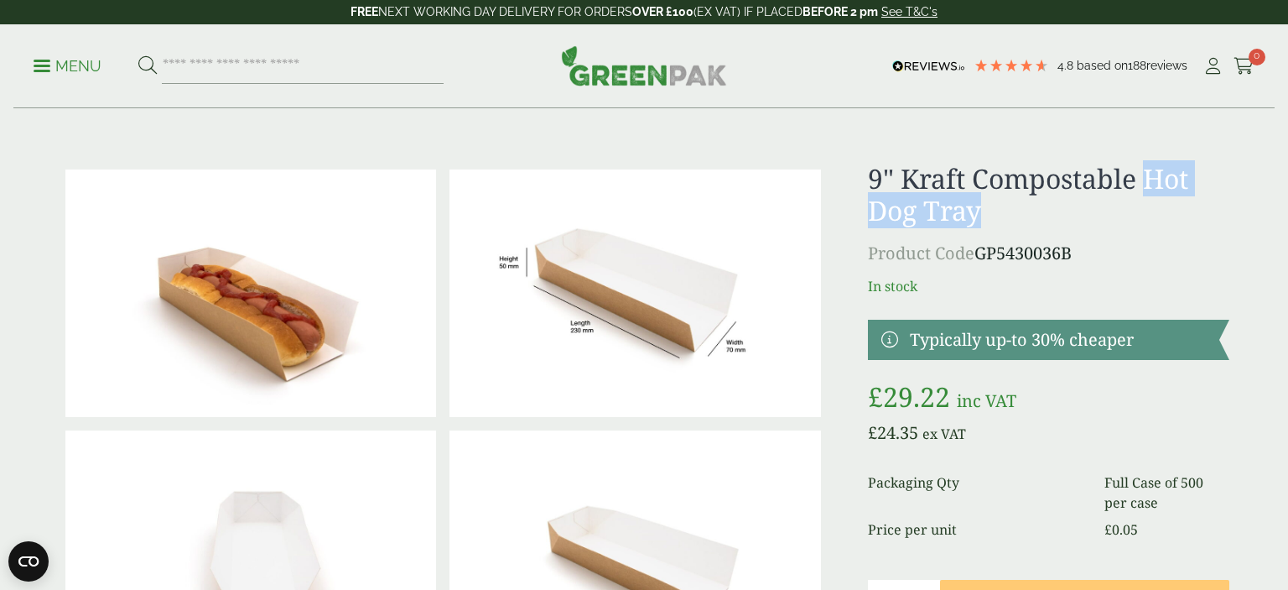
drag, startPoint x: 1089, startPoint y: 200, endPoint x: 1152, endPoint y: 173, distance: 68.4
click at [1152, 173] on h1 "9" Kraft Compostable Hot Dog Tray" at bounding box center [1048, 195] width 361 height 65
click at [1014, 201] on h1 "9" Kraft Compostable Hot Dog Tray" at bounding box center [1048, 195] width 361 height 65
click at [978, 261] on p "Product Code GP5430036B" at bounding box center [1048, 253] width 361 height 25
click at [967, 257] on span "Product Code" at bounding box center [921, 253] width 107 height 23
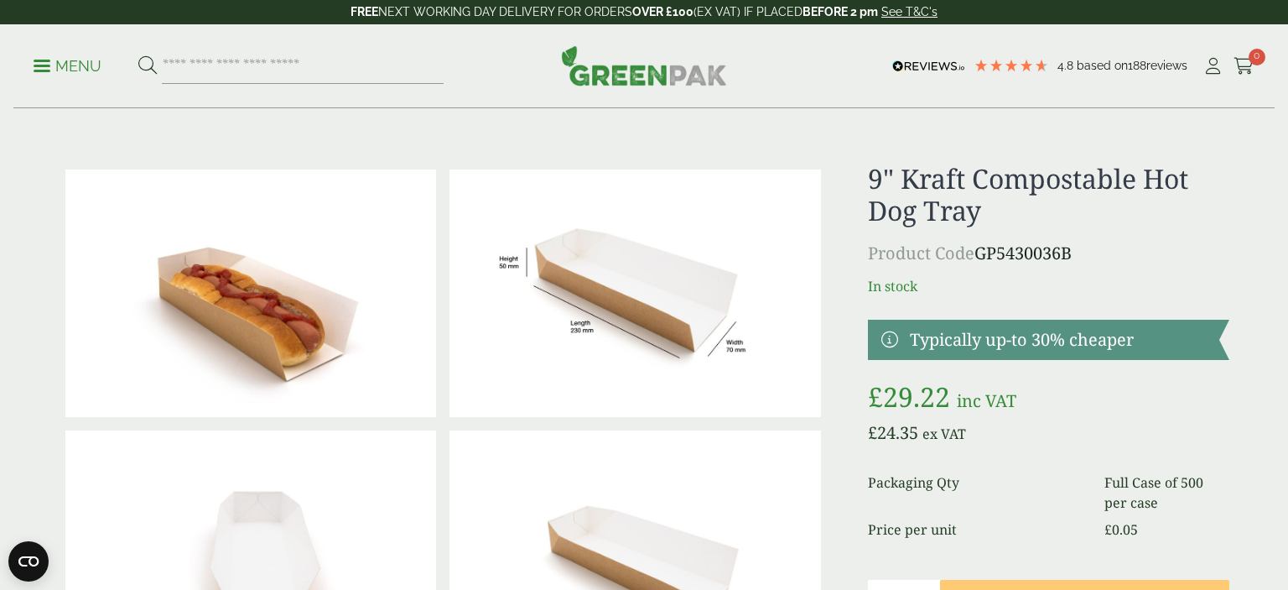
click at [965, 256] on span "Product Code" at bounding box center [921, 253] width 107 height 23
click at [1002, 217] on h1 "9" Kraft Compostable Hot Dog Tray" at bounding box center [1048, 195] width 361 height 65
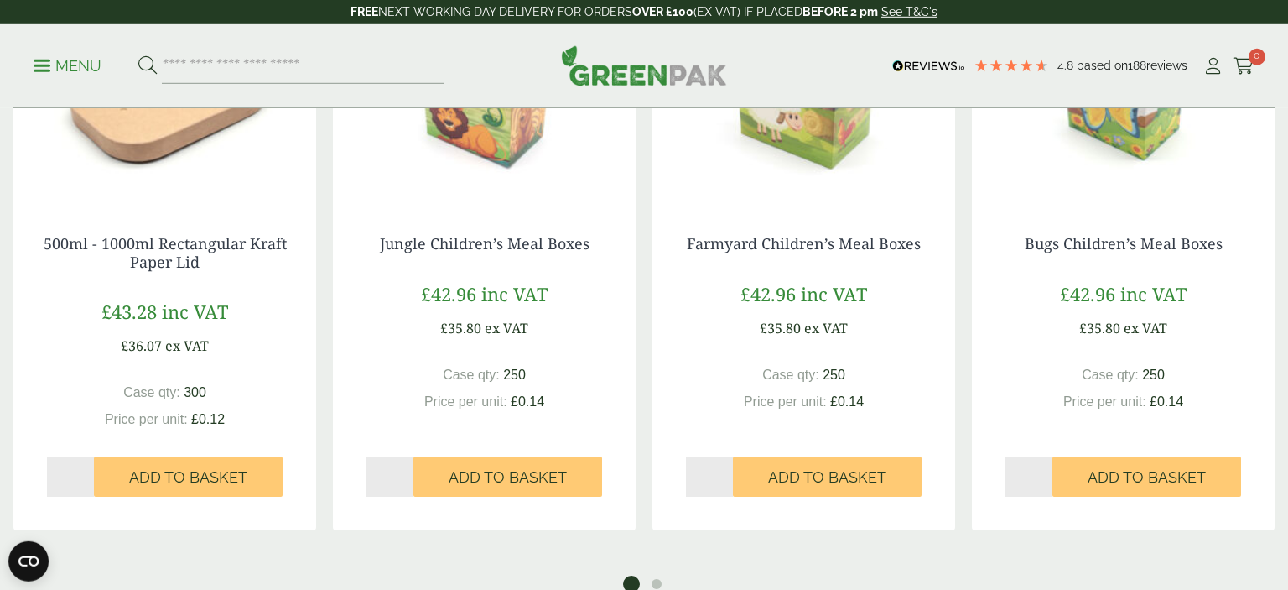
scroll to position [1948, 0]
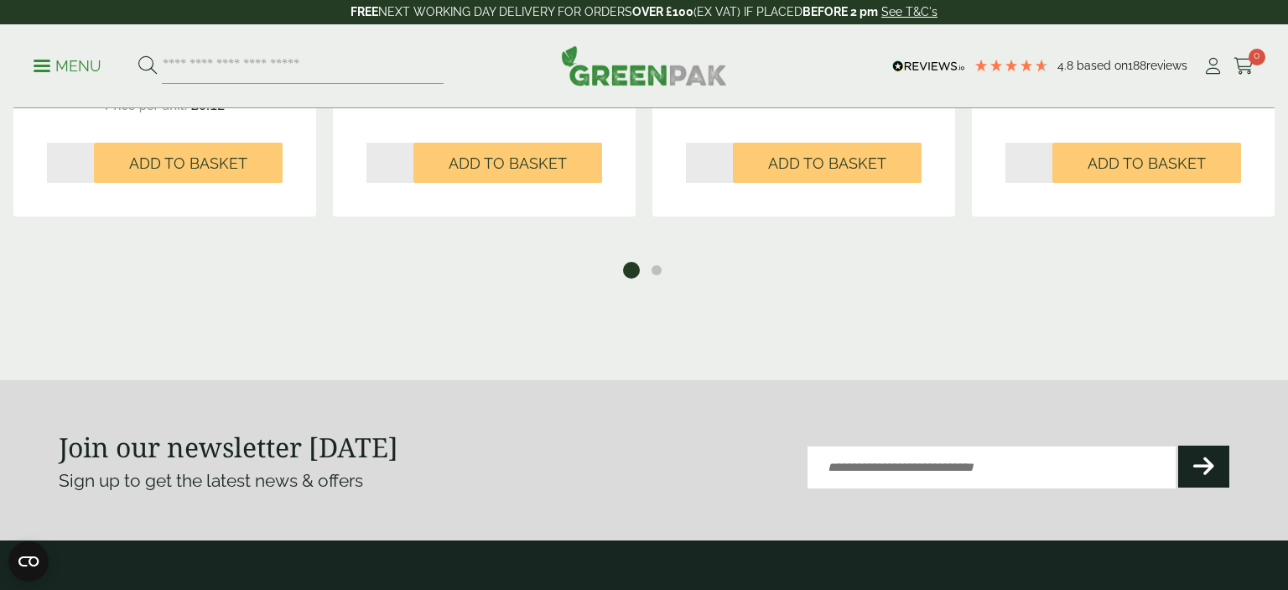
click at [638, 260] on ul "1 2" at bounding box center [644, 267] width 1278 height 23
click at [656, 277] on button "2" at bounding box center [656, 270] width 17 height 17
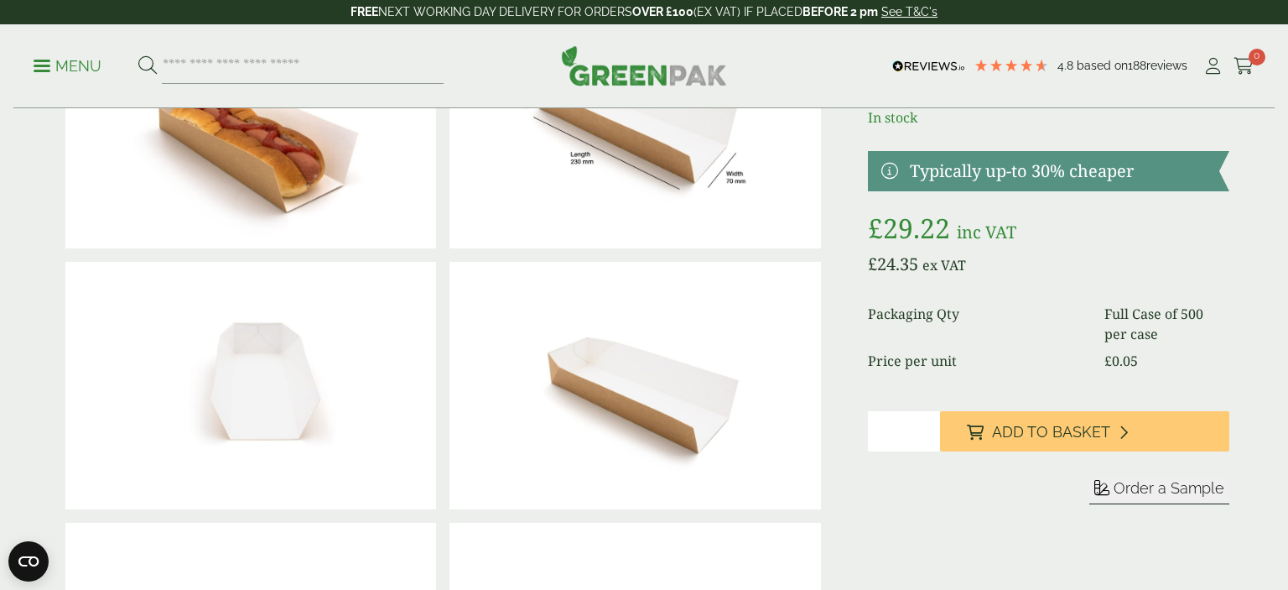
scroll to position [0, 0]
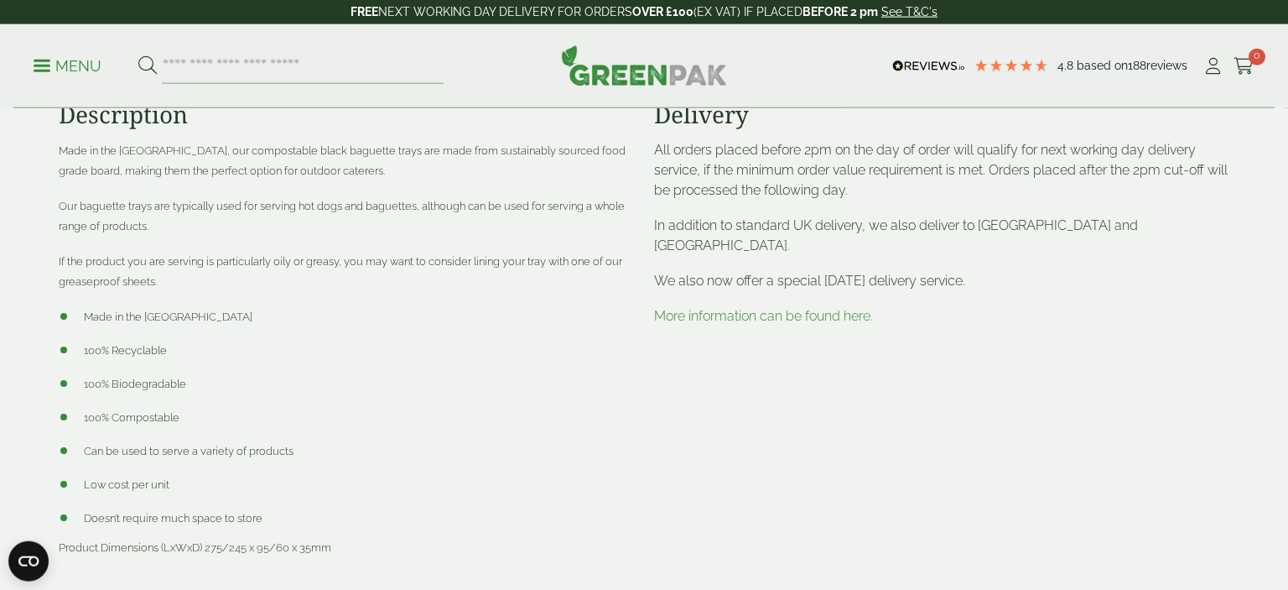
scroll to position [974, 0]
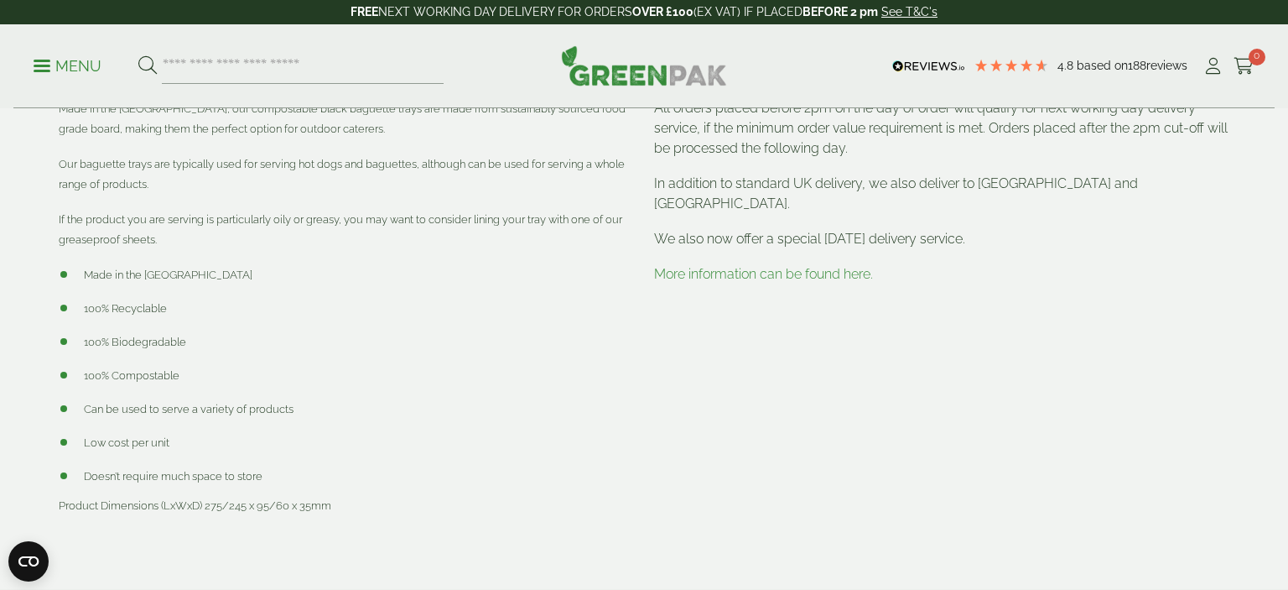
click at [216, 507] on span "Product Dimensions (LxWxD) 275/245 x 95/60 x 35mm" at bounding box center [195, 505] width 273 height 13
click at [220, 508] on span "Product Dimensions (LxWxD) 275/245 x 95/60 x 35mm" at bounding box center [195, 505] width 273 height 13
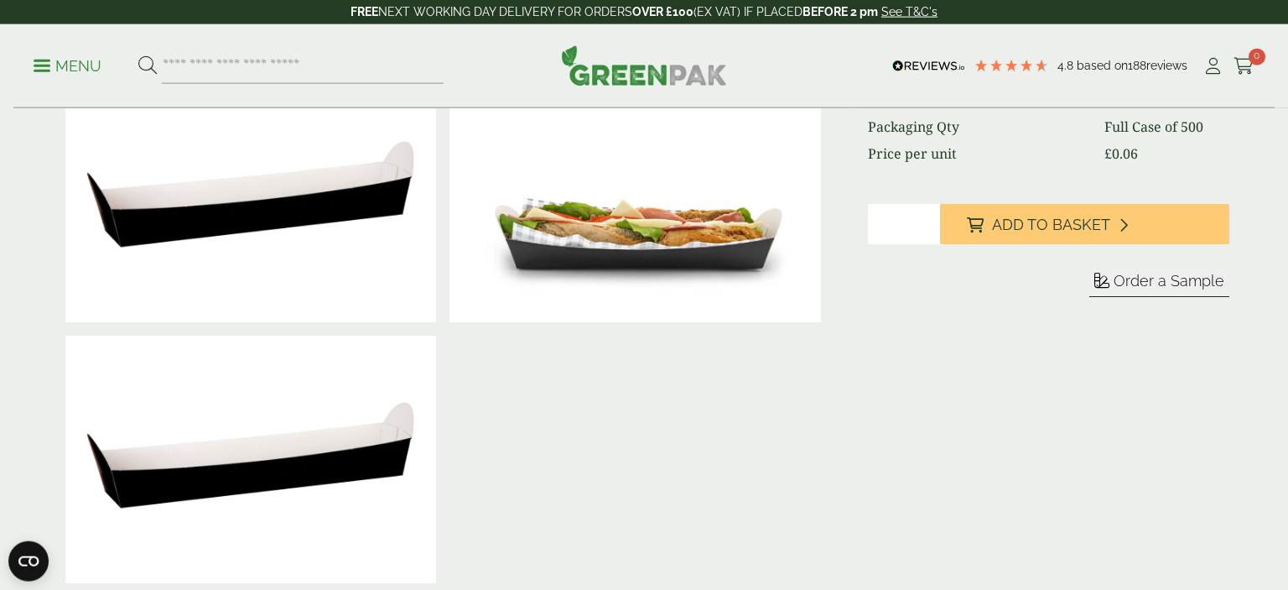
scroll to position [265, 0]
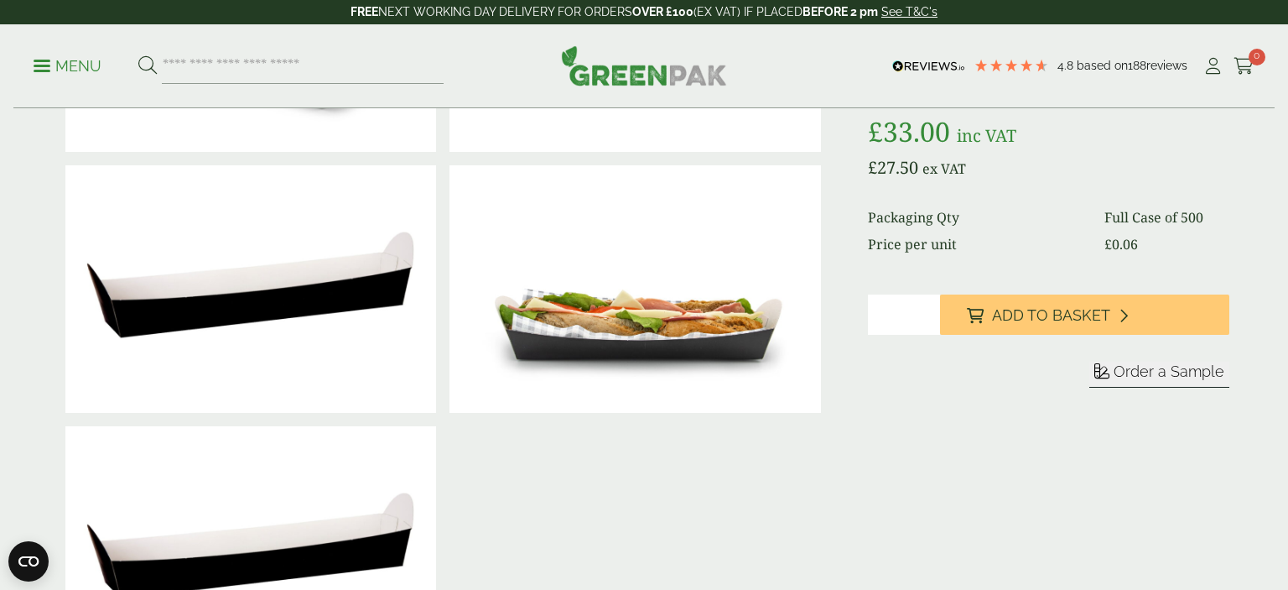
click at [612, 306] on img at bounding box center [635, 288] width 371 height 247
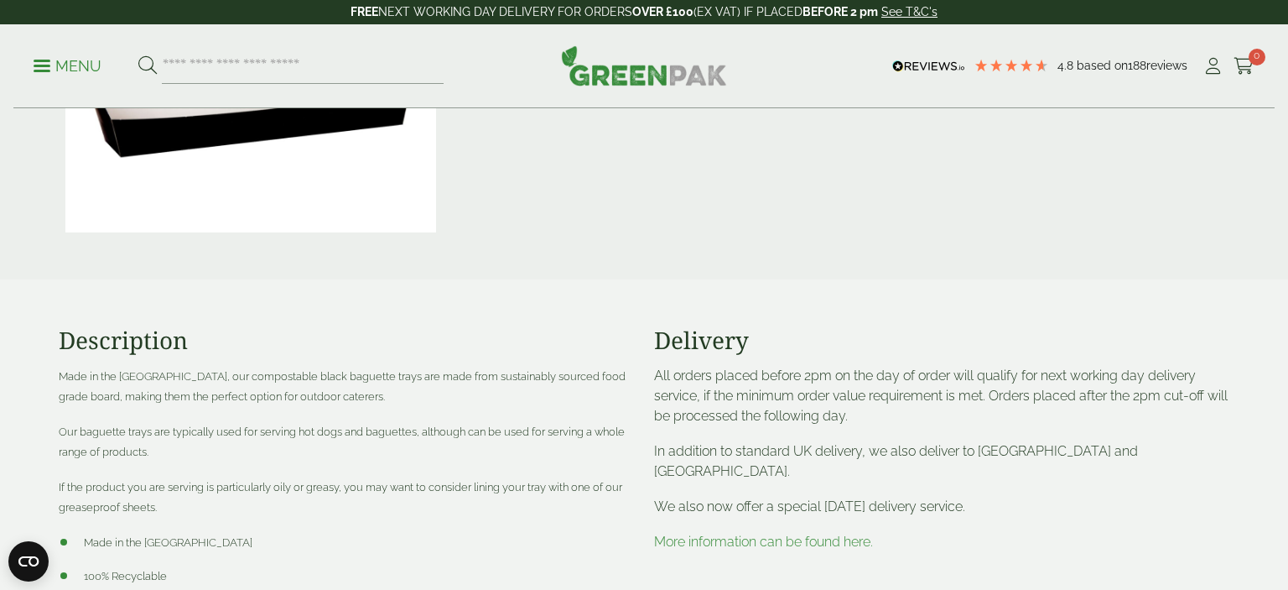
scroll to position [974, 0]
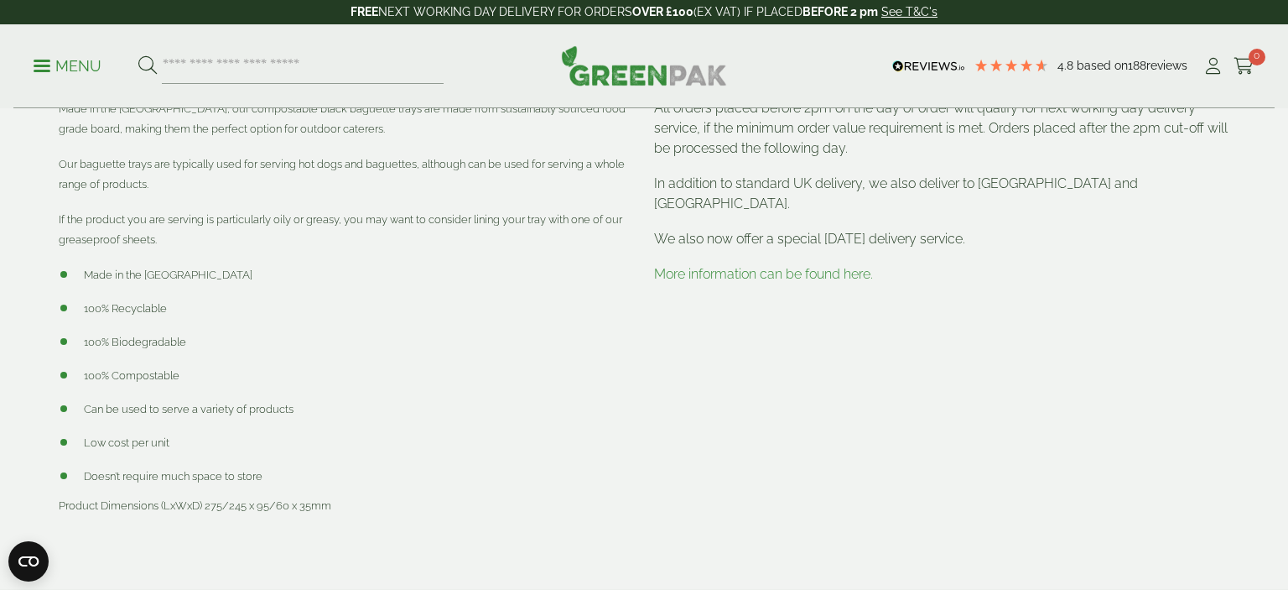
click at [624, 341] on li "100% Biodegradable" at bounding box center [346, 341] width 575 height 20
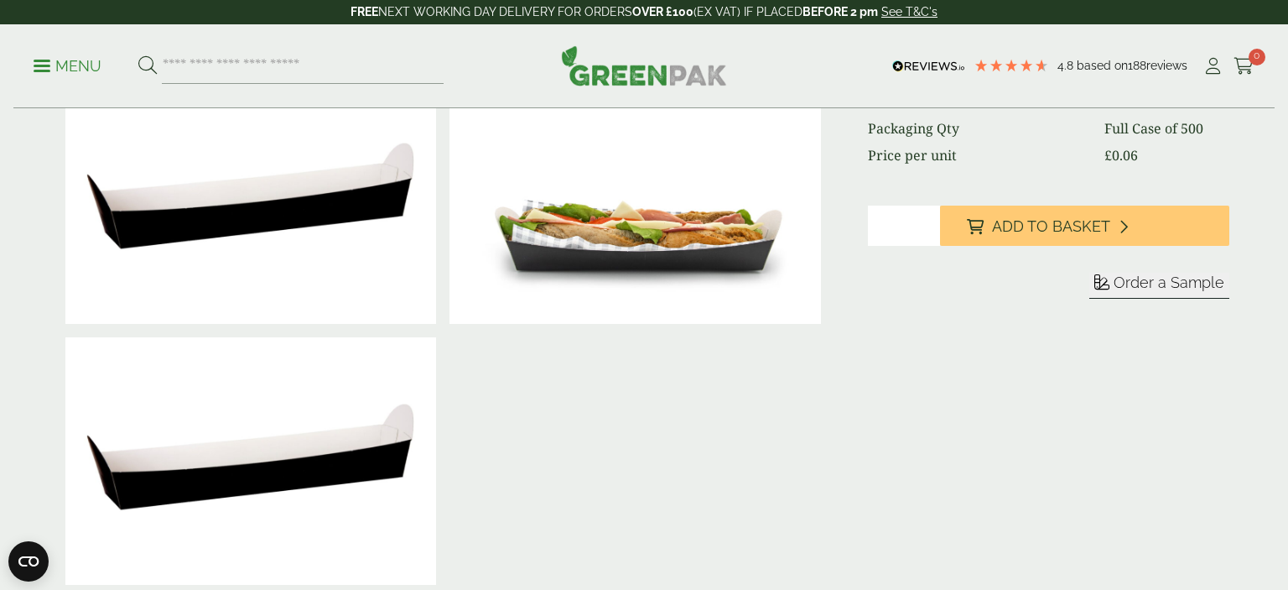
scroll to position [0, 0]
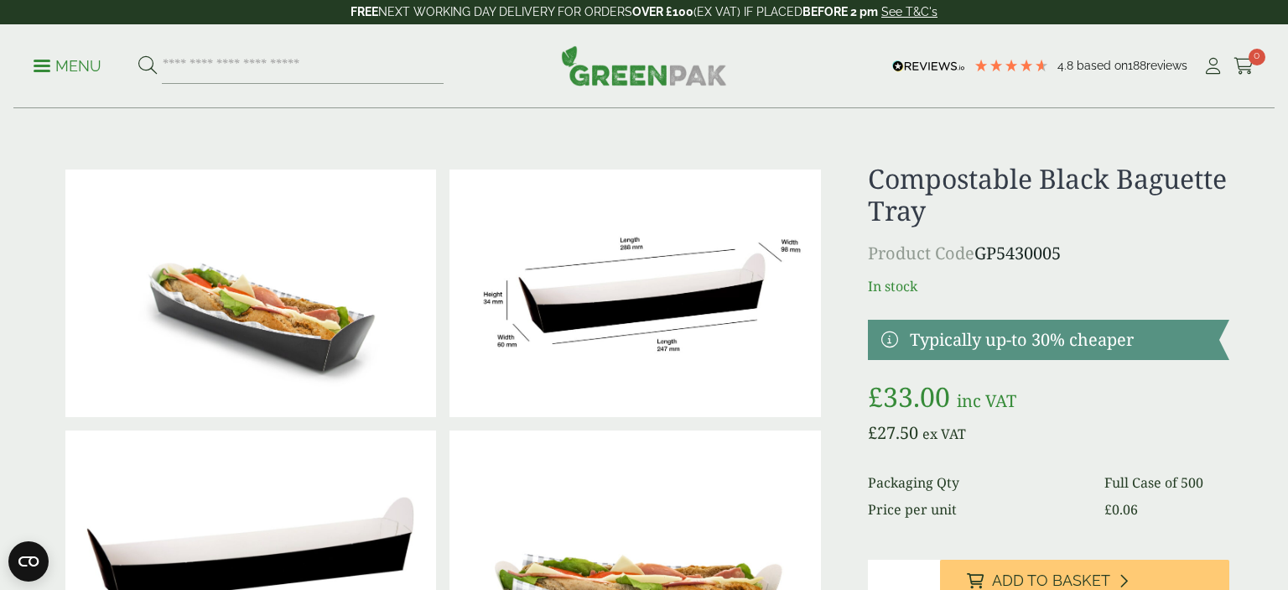
click at [1137, 512] on bdi "£ 0.06" at bounding box center [1122, 509] width 34 height 18
click at [1138, 512] on bdi "£ 0.06" at bounding box center [1122, 509] width 34 height 18
